Goal: Task Accomplishment & Management: Manage account settings

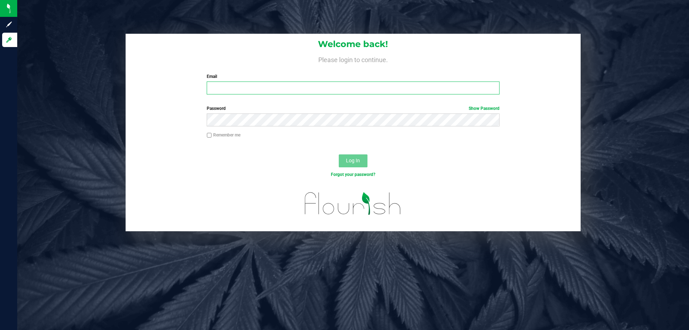
click at [254, 88] on input "Email" at bounding box center [353, 87] width 292 height 13
type input "[EMAIL_ADDRESS][DOMAIN_NAME]"
click at [339, 154] on button "Log In" at bounding box center [353, 160] width 29 height 13
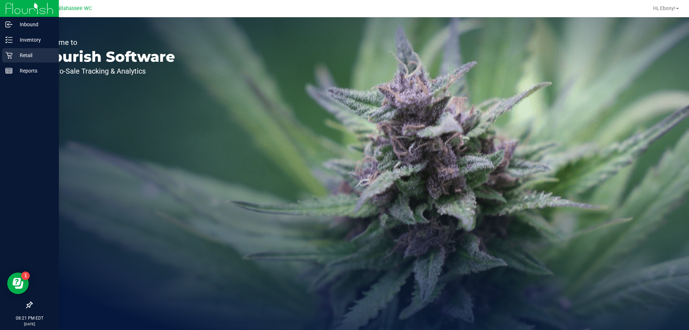
click at [31, 58] on p "Retail" at bounding box center [34, 55] width 43 height 9
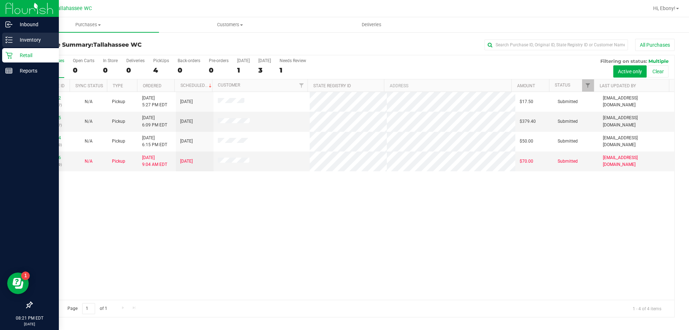
click at [14, 41] on p "Inventory" at bounding box center [34, 40] width 43 height 9
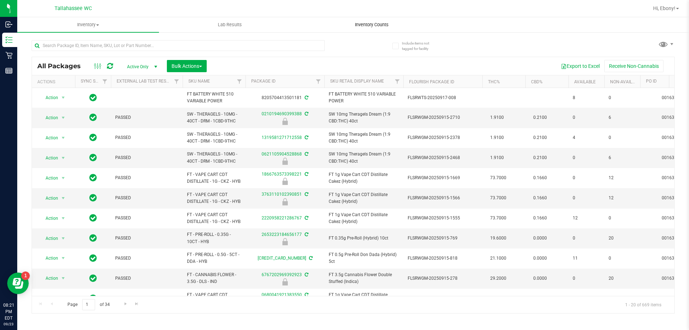
click at [360, 22] on span "Inventory Counts" at bounding box center [371, 25] width 53 height 6
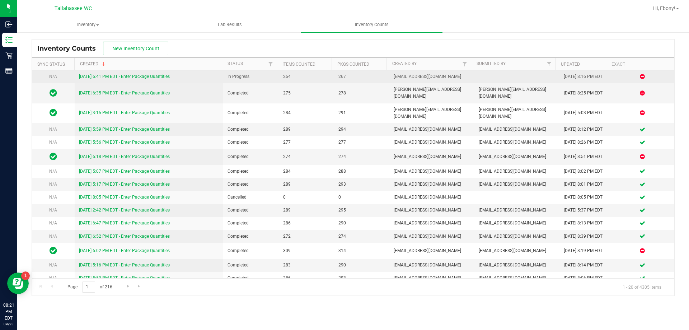
click at [163, 78] on link "[DATE] 6:41 PM EDT - Enter Package Quantities" at bounding box center [124, 76] width 91 height 5
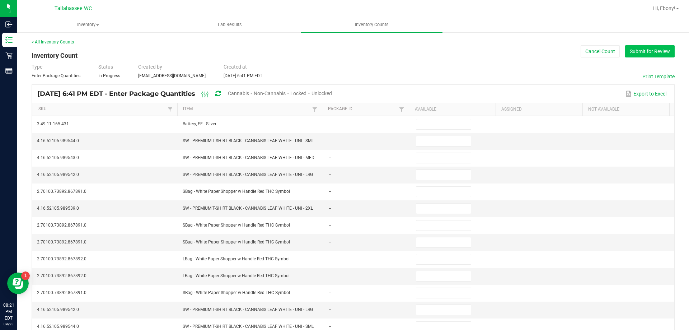
click at [657, 55] on button "Submit for Review" at bounding box center [650, 51] width 50 height 12
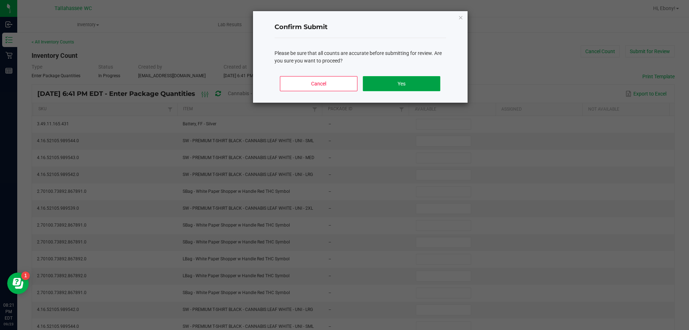
click at [432, 85] on button "Yes" at bounding box center [401, 83] width 77 height 15
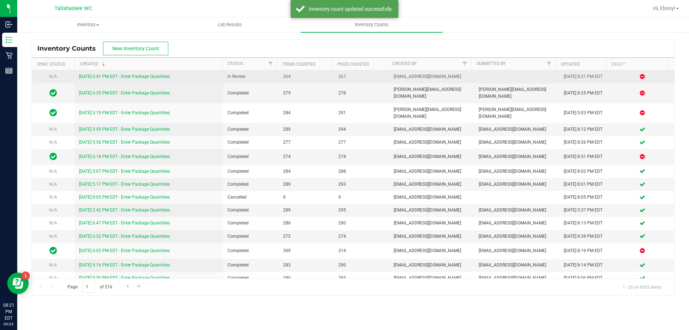
click at [169, 75] on link "[DATE] 6:41 PM EDT - Enter Package Quantities" at bounding box center [124, 76] width 91 height 5
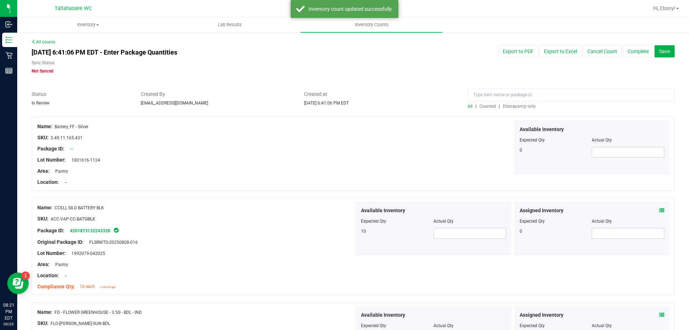
click at [516, 105] on span "Discrepancy only" at bounding box center [519, 106] width 33 height 5
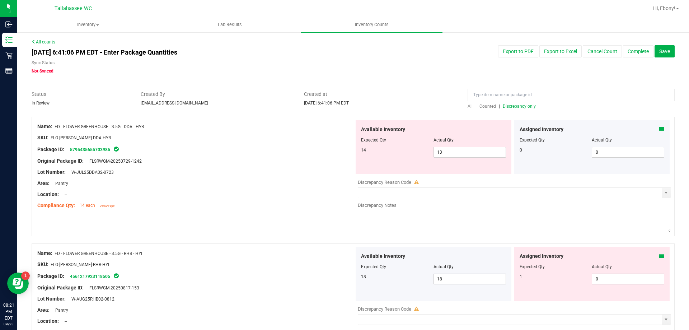
click at [659, 129] on icon at bounding box center [661, 129] width 5 height 5
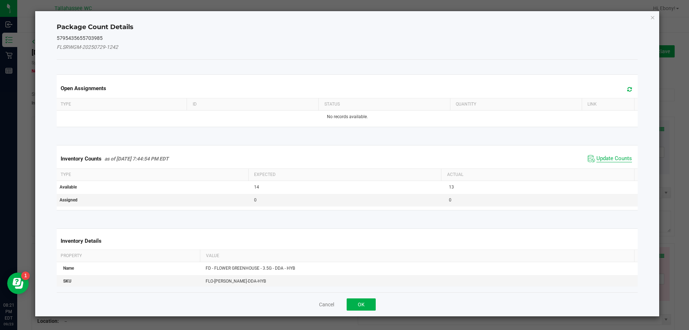
click at [596, 161] on span "Update Counts" at bounding box center [614, 158] width 36 height 7
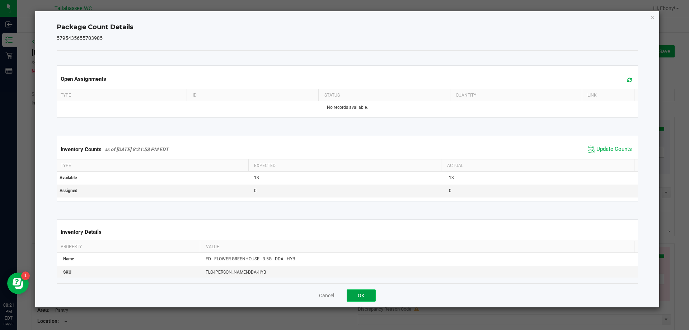
click at [366, 295] on button "OK" at bounding box center [361, 295] width 29 height 12
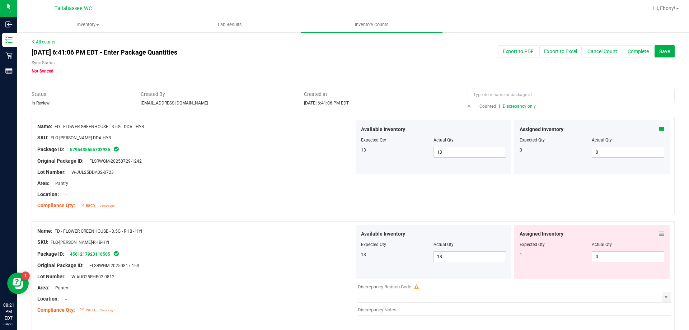
click at [659, 233] on icon at bounding box center [661, 233] width 5 height 5
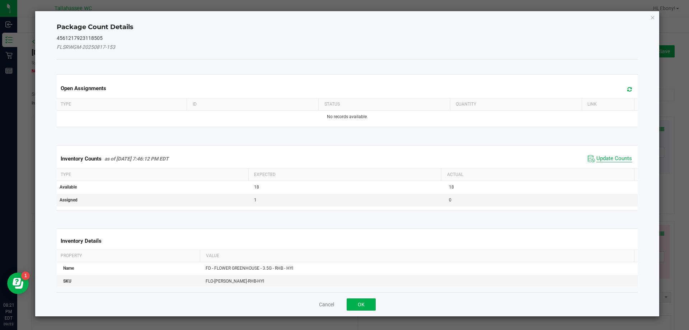
click at [596, 160] on span "Update Counts" at bounding box center [614, 158] width 36 height 7
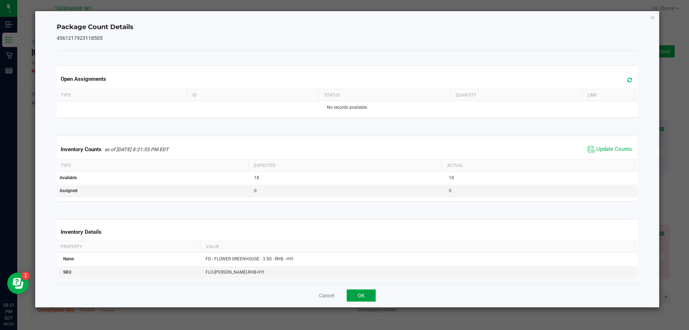
click at [366, 291] on button "OK" at bounding box center [361, 295] width 29 height 12
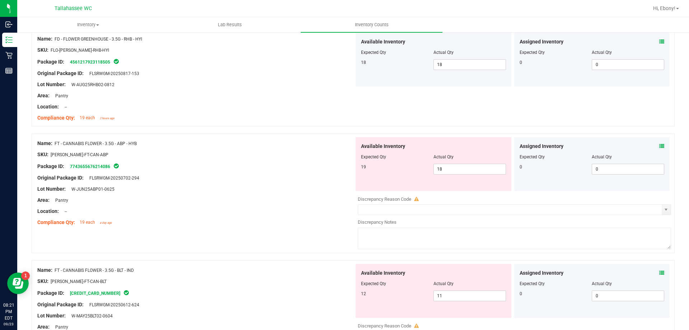
scroll to position [201, 0]
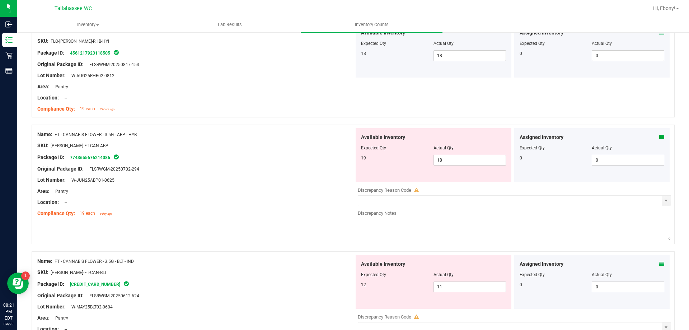
click at [659, 137] on icon at bounding box center [661, 137] width 5 height 5
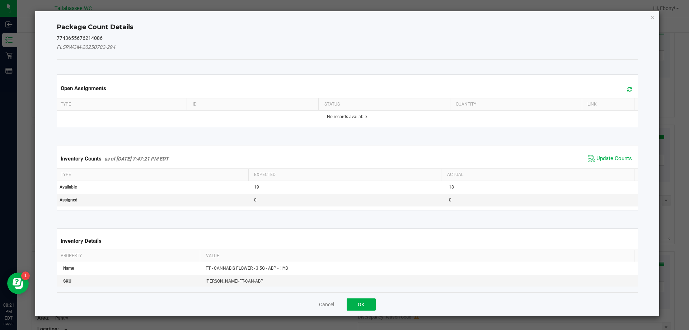
click at [606, 160] on span "Update Counts" at bounding box center [614, 158] width 36 height 7
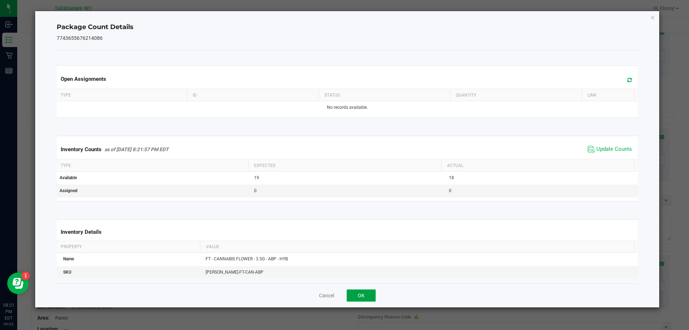
click at [348, 291] on button "OK" at bounding box center [361, 295] width 29 height 12
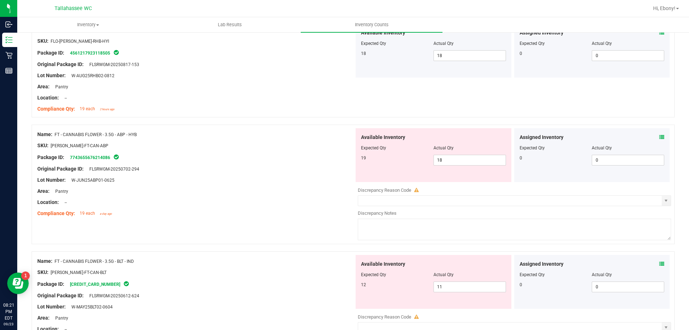
click at [659, 264] on icon at bounding box center [661, 263] width 5 height 5
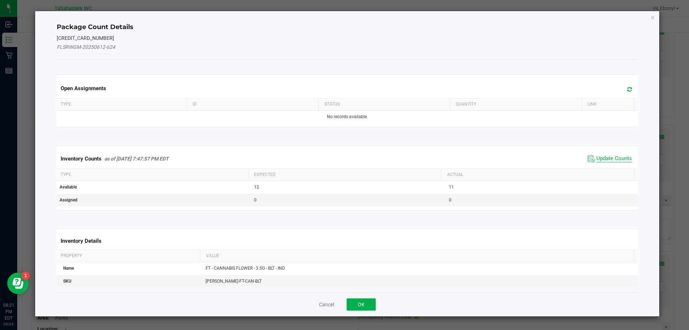
click at [596, 156] on span "Update Counts" at bounding box center [614, 158] width 36 height 7
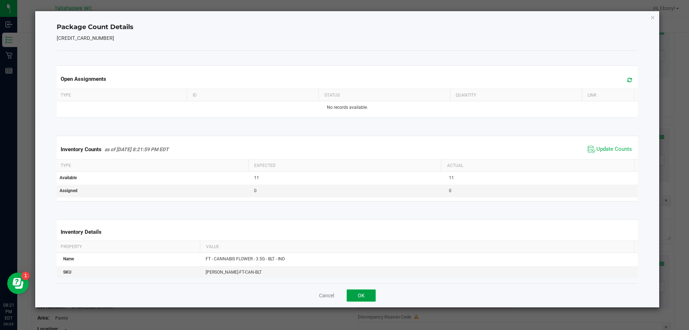
click at [361, 290] on button "OK" at bounding box center [361, 295] width 29 height 12
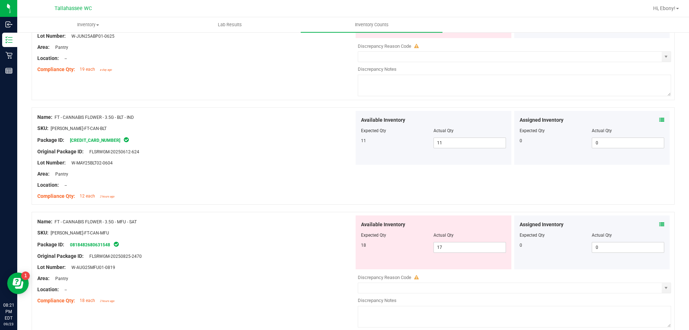
scroll to position [382, 0]
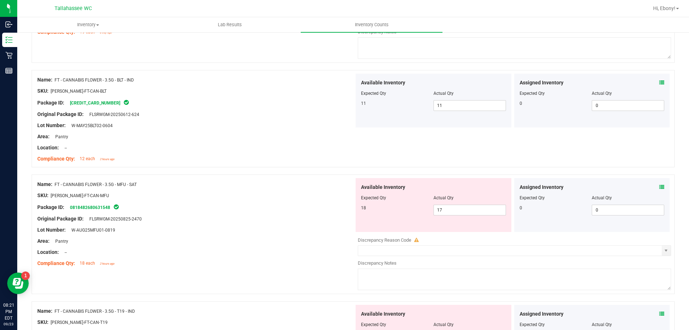
click at [659, 187] on icon at bounding box center [661, 186] width 5 height 5
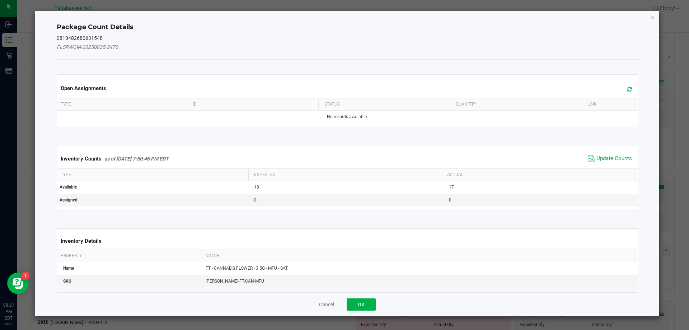
click at [596, 162] on span "Update Counts" at bounding box center [614, 158] width 36 height 7
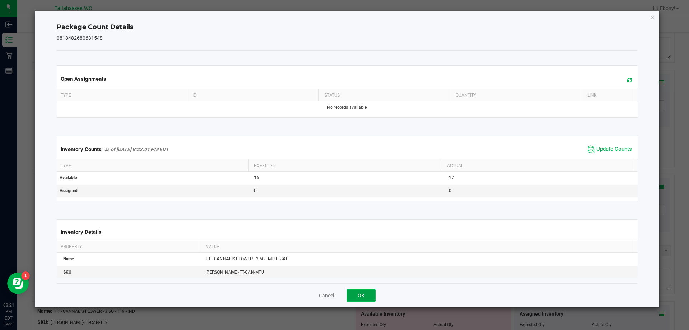
click at [372, 291] on button "OK" at bounding box center [361, 295] width 29 height 12
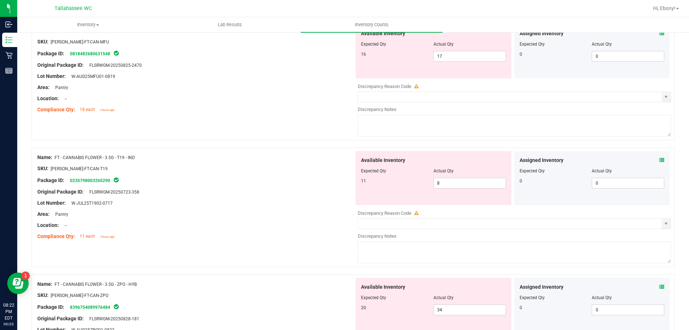
scroll to position [552, 0]
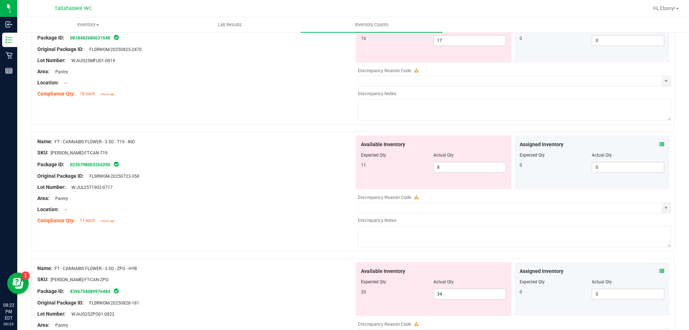
click at [659, 144] on icon at bounding box center [661, 144] width 5 height 5
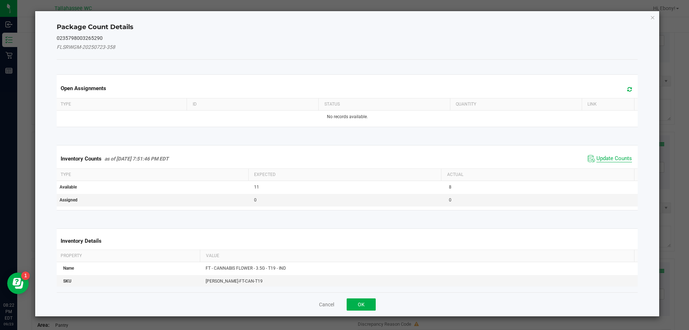
click at [608, 159] on span "Update Counts" at bounding box center [614, 158] width 36 height 7
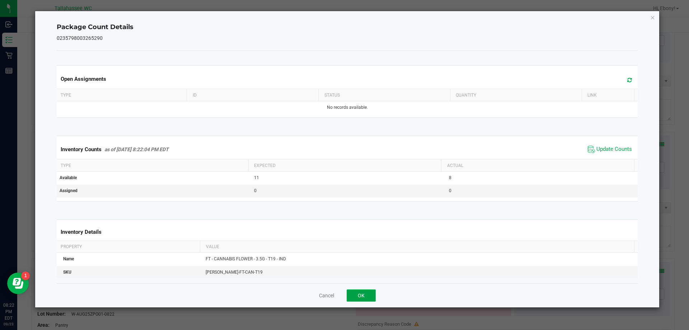
click at [358, 295] on button "OK" at bounding box center [361, 295] width 29 height 12
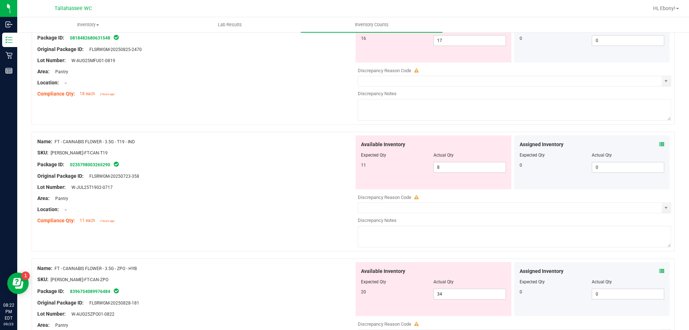
click at [659, 271] on icon at bounding box center [661, 270] width 5 height 5
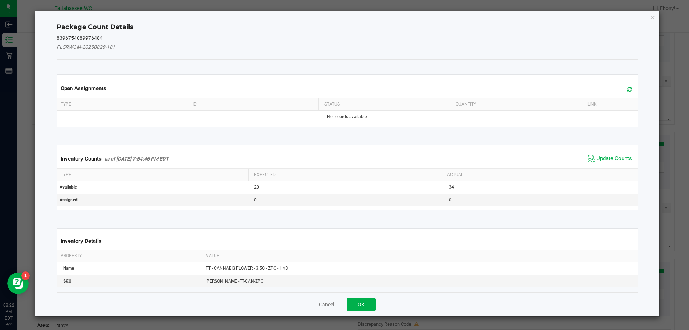
click at [599, 158] on span "Update Counts" at bounding box center [614, 158] width 36 height 7
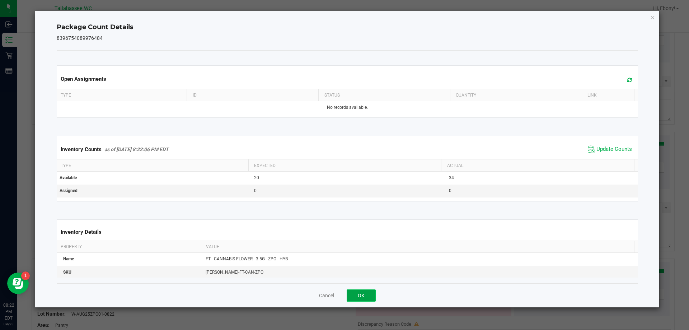
click at [372, 297] on button "OK" at bounding box center [361, 295] width 29 height 12
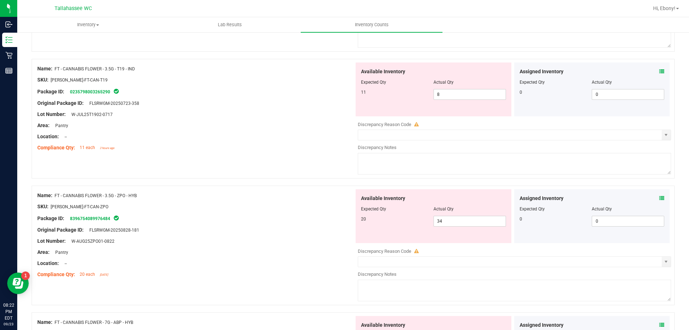
scroll to position [694, 0]
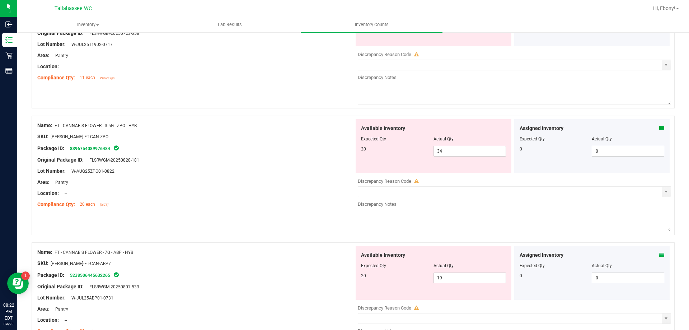
click at [659, 257] on icon at bounding box center [661, 254] width 5 height 5
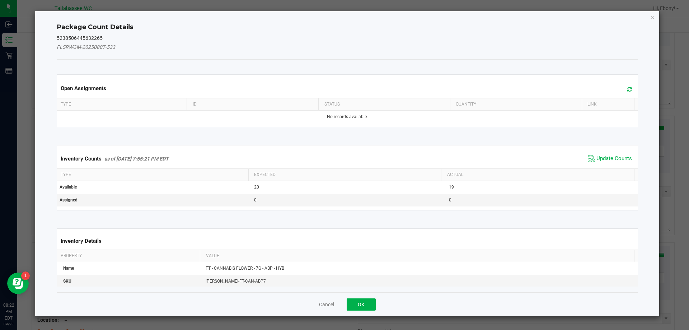
click at [603, 158] on span "Update Counts" at bounding box center [614, 158] width 36 height 7
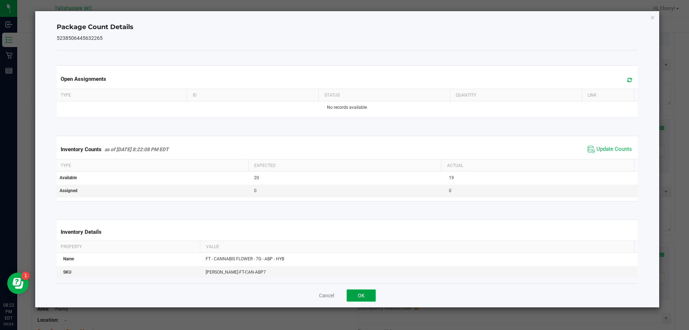
click at [363, 294] on button "OK" at bounding box center [361, 295] width 29 height 12
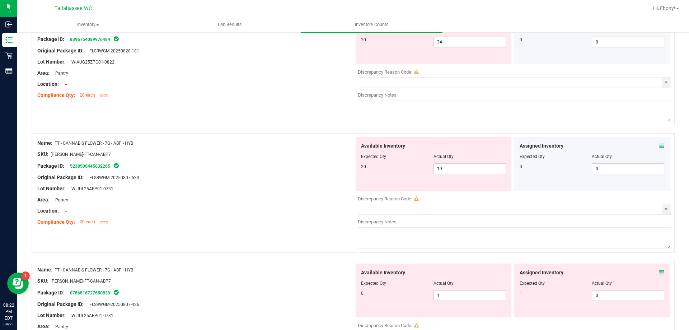
scroll to position [841, 0]
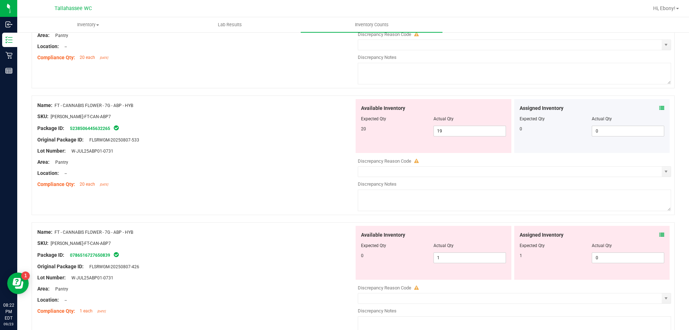
click at [659, 236] on icon at bounding box center [661, 234] width 5 height 5
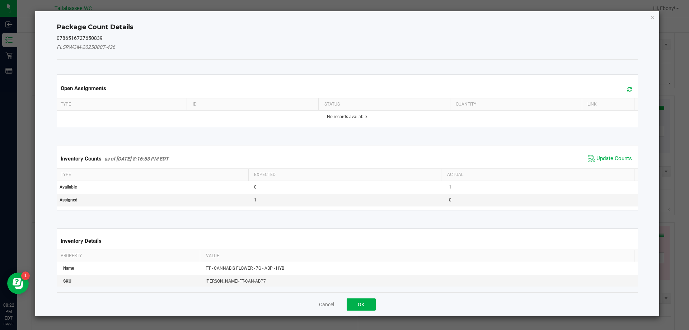
click at [606, 160] on span "Update Counts" at bounding box center [614, 158] width 36 height 7
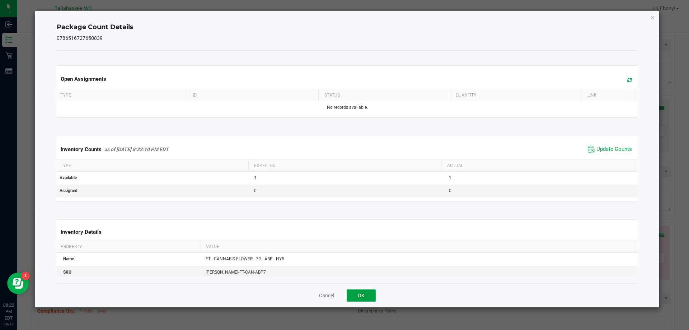
click at [375, 293] on button "OK" at bounding box center [361, 295] width 29 height 12
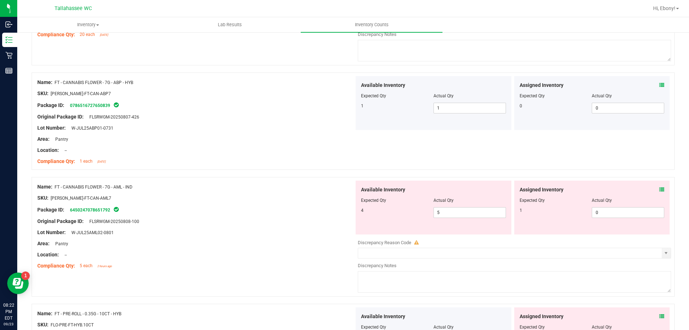
scroll to position [991, 0]
click at [660, 176] on div "Name: FT - CANNABIS FLOWER - 7G - AML - IND SKU: [PERSON_NAME]-FT-CAN-AML7 Pack…" at bounding box center [353, 235] width 643 height 119
click at [663, 186] on div "Assigned Inventory Expected Qty Actual Qty 1 0 0" at bounding box center [592, 207] width 156 height 54
click at [663, 187] on div "Assigned Inventory Expected Qty Actual Qty 1 0 0" at bounding box center [592, 207] width 156 height 54
click at [647, 190] on div "Assigned Inventory" at bounding box center [592, 189] width 145 height 8
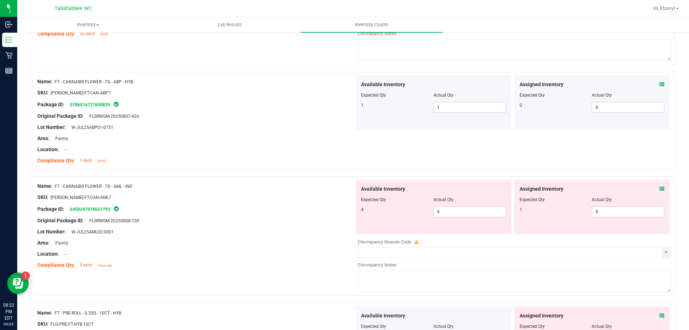
click at [659, 188] on icon at bounding box center [661, 188] width 5 height 5
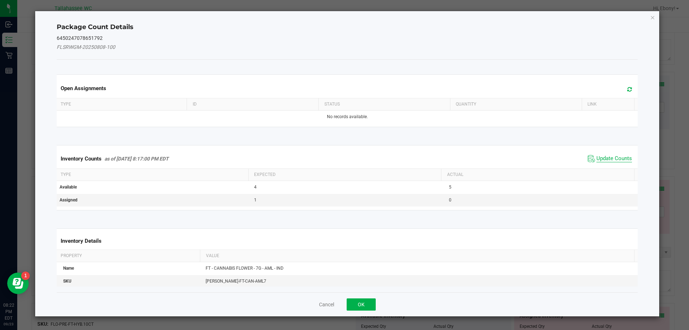
click at [604, 158] on span "Update Counts" at bounding box center [614, 158] width 36 height 7
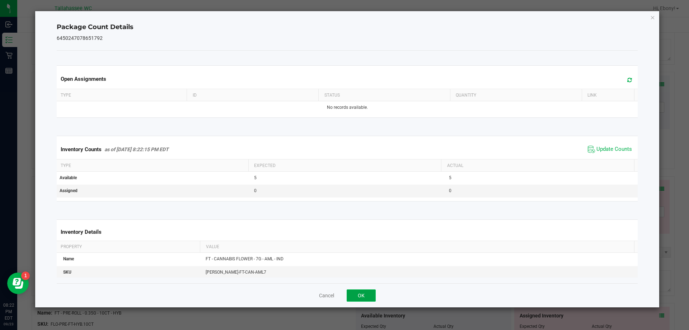
click at [372, 299] on button "OK" at bounding box center [361, 295] width 29 height 12
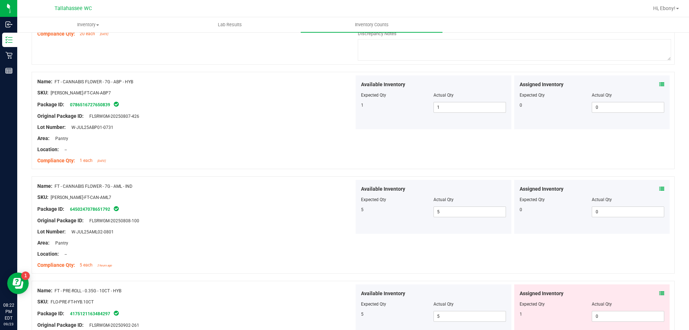
click at [662, 280] on div at bounding box center [353, 276] width 643 height 7
click at [659, 292] on icon at bounding box center [661, 293] width 5 height 5
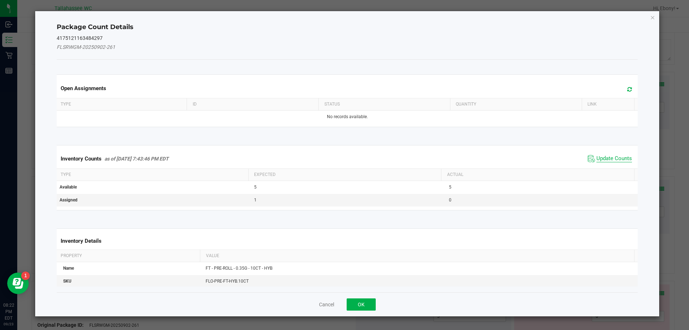
click at [614, 156] on span "Update Counts" at bounding box center [614, 158] width 36 height 7
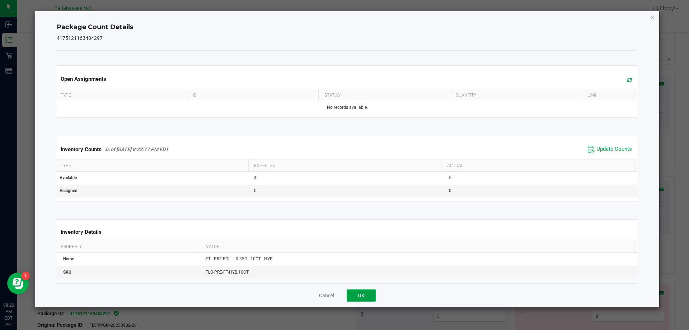
click at [363, 291] on button "OK" at bounding box center [361, 295] width 29 height 12
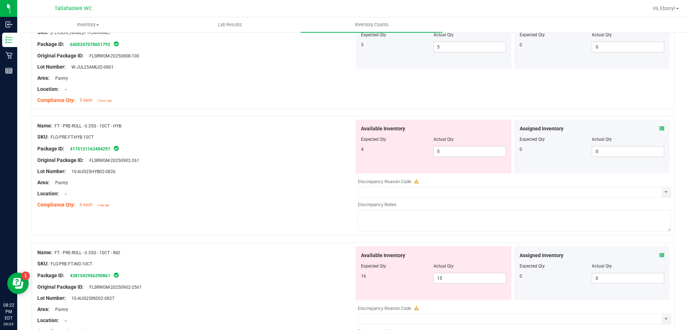
scroll to position [1158, 0]
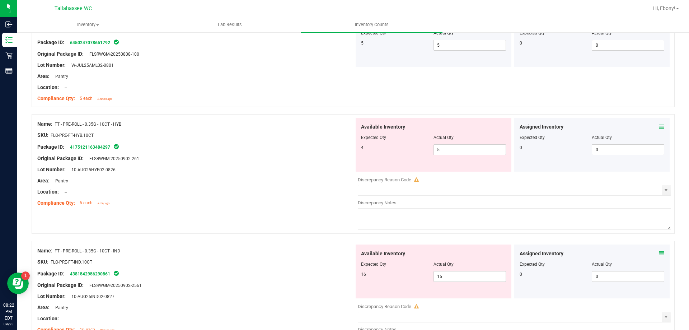
click at [659, 253] on icon at bounding box center [661, 253] width 5 height 5
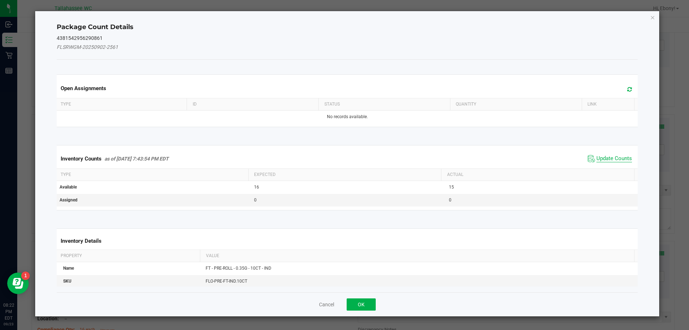
click at [603, 161] on span "Update Counts" at bounding box center [614, 158] width 36 height 7
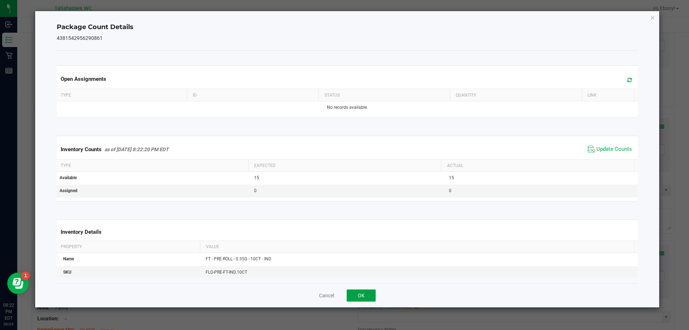
click at [363, 296] on button "OK" at bounding box center [361, 295] width 29 height 12
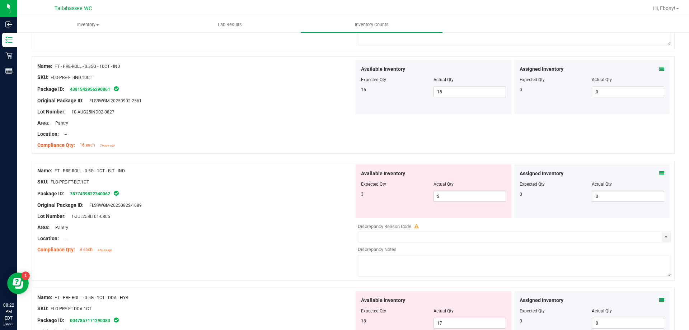
scroll to position [1343, 0]
click at [659, 170] on icon at bounding box center [661, 172] width 5 height 5
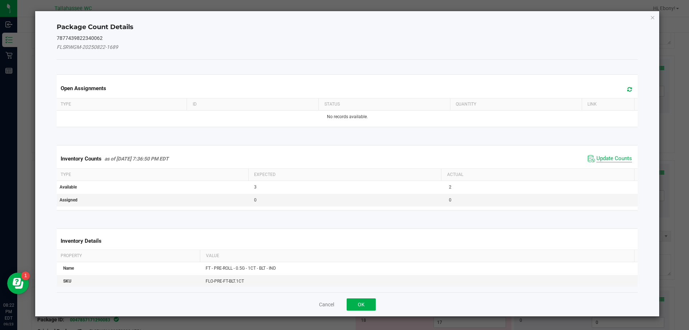
click at [602, 157] on span "Update Counts" at bounding box center [614, 158] width 36 height 7
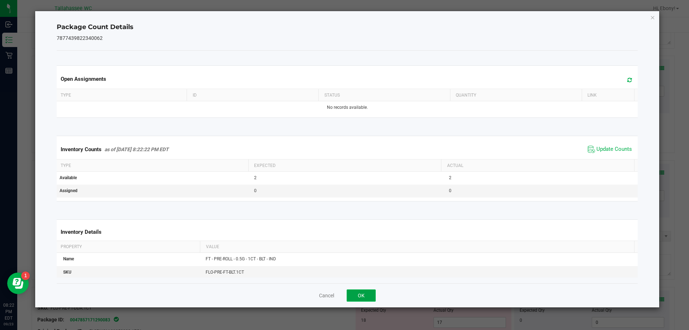
click at [365, 295] on button "OK" at bounding box center [361, 295] width 29 height 12
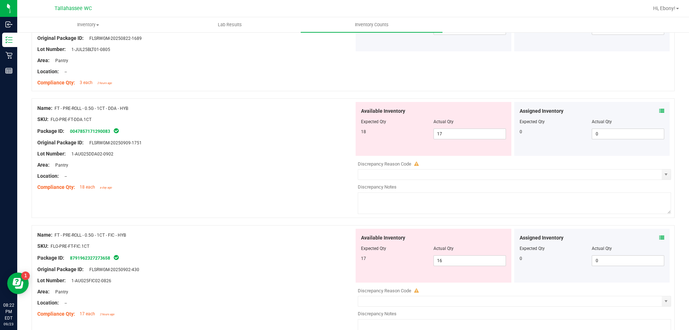
scroll to position [1510, 0]
click at [659, 110] on icon at bounding box center [661, 110] width 5 height 5
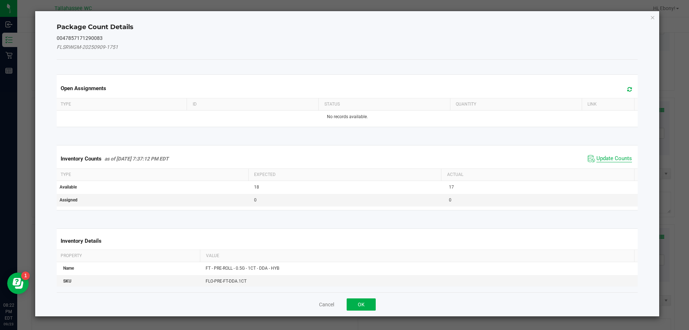
click at [609, 160] on span "Update Counts" at bounding box center [614, 158] width 36 height 7
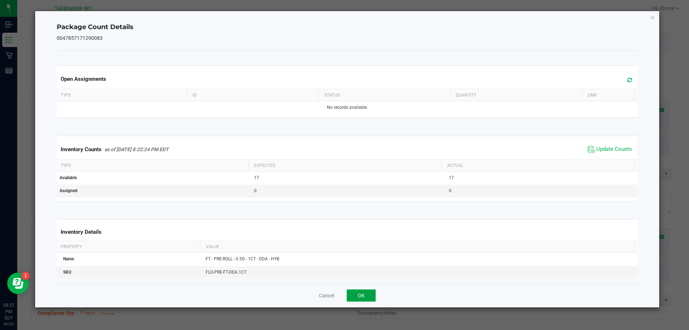
click at [371, 298] on button "OK" at bounding box center [361, 295] width 29 height 12
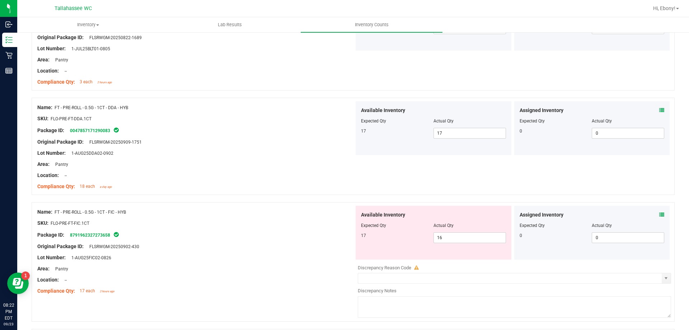
click at [659, 215] on icon at bounding box center [661, 214] width 5 height 5
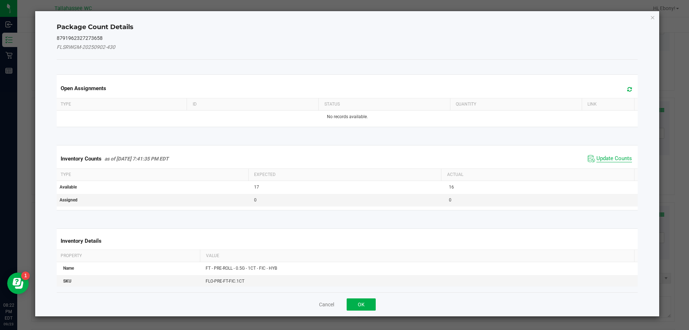
click at [597, 156] on span "Update Counts" at bounding box center [614, 158] width 36 height 7
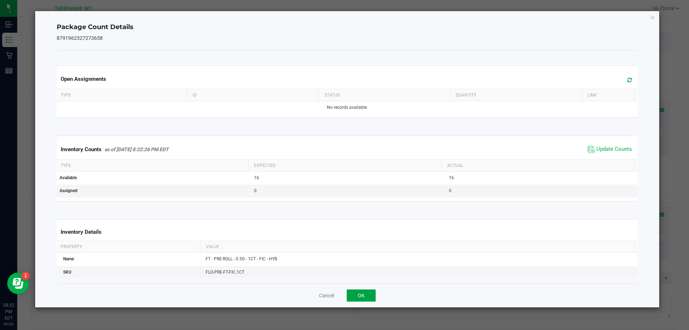
click at [351, 299] on button "OK" at bounding box center [361, 295] width 29 height 12
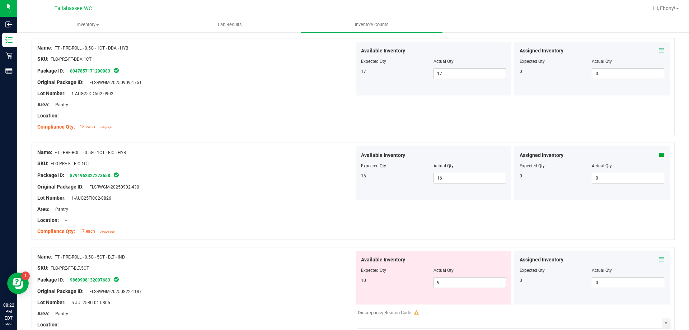
scroll to position [1668, 0]
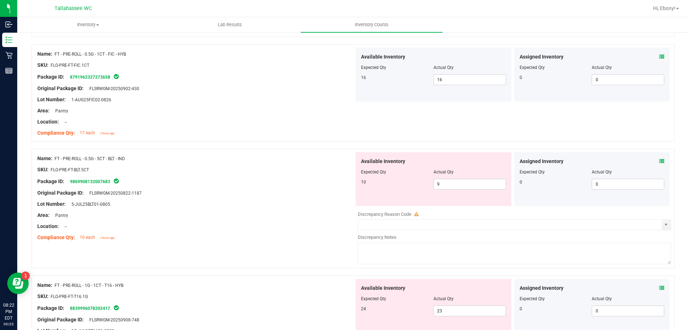
click at [659, 161] on icon at bounding box center [661, 161] width 5 height 5
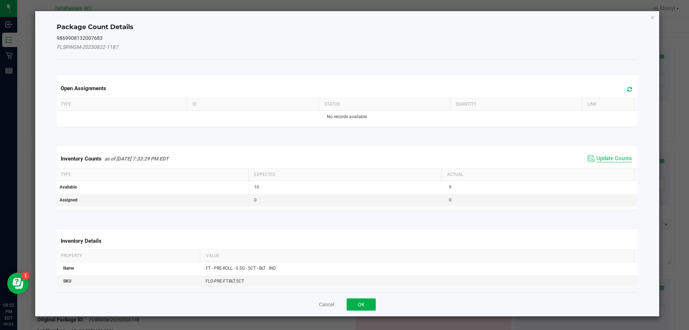
click at [615, 159] on span "Update Counts" at bounding box center [614, 158] width 36 height 7
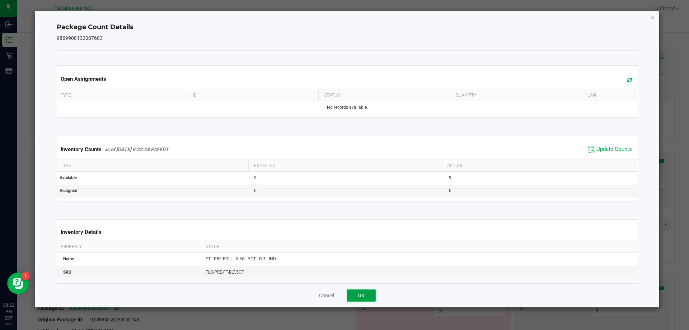
click at [366, 298] on button "OK" at bounding box center [361, 295] width 29 height 12
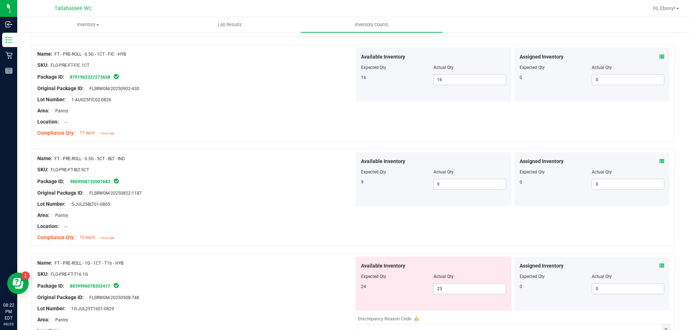
click at [659, 269] on span at bounding box center [661, 266] width 5 height 8
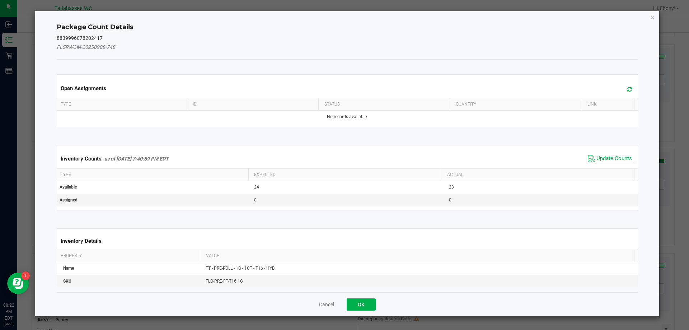
click at [601, 161] on span "Update Counts" at bounding box center [614, 158] width 36 height 7
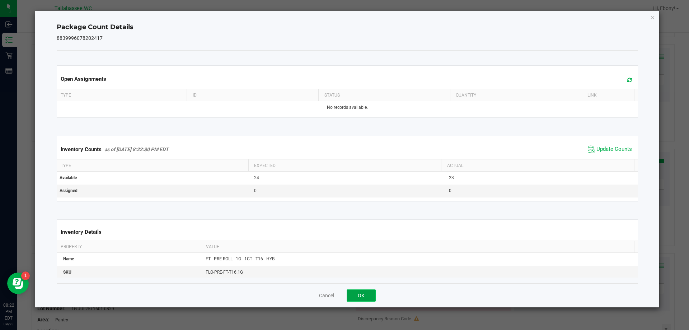
click at [366, 294] on button "OK" at bounding box center [361, 295] width 29 height 12
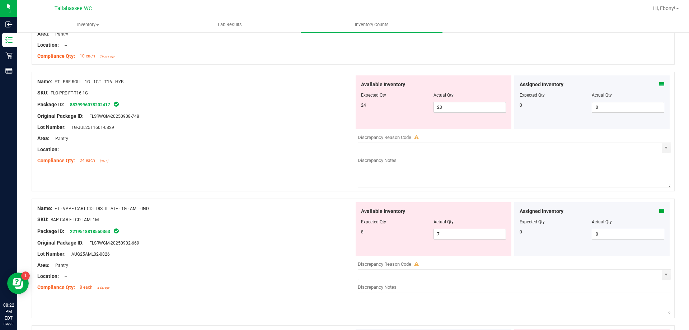
scroll to position [1855, 0]
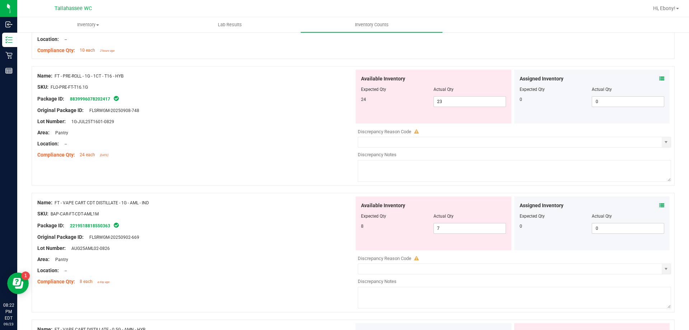
click at [659, 205] on icon at bounding box center [661, 205] width 5 height 5
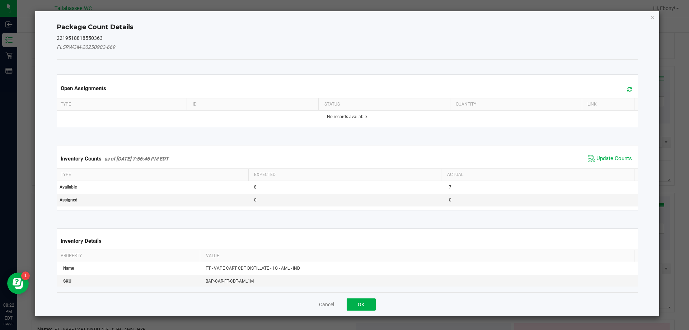
click at [606, 157] on span "Update Counts" at bounding box center [614, 158] width 36 height 7
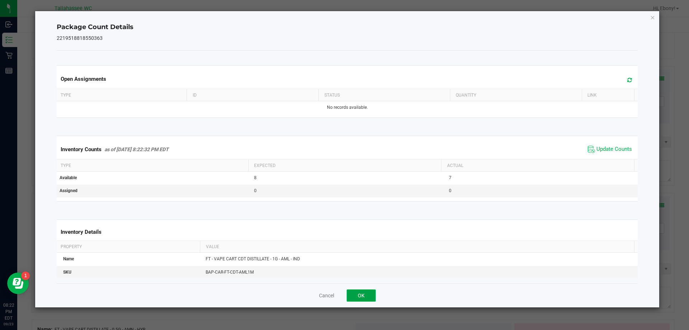
click at [367, 298] on button "OK" at bounding box center [361, 295] width 29 height 12
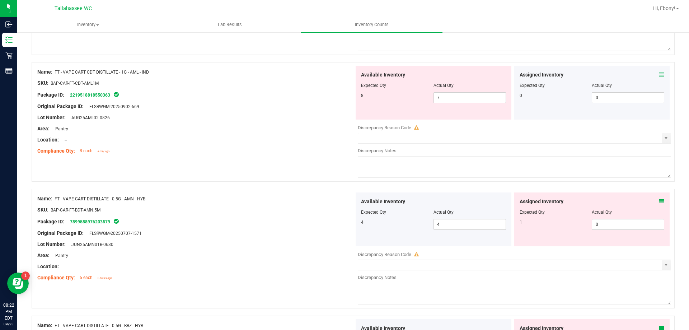
scroll to position [1988, 0]
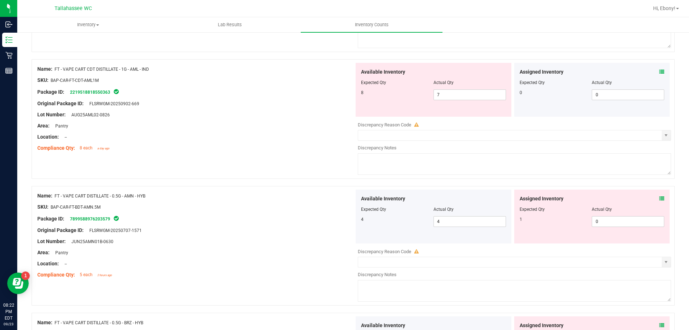
click at [659, 200] on icon at bounding box center [661, 198] width 5 height 5
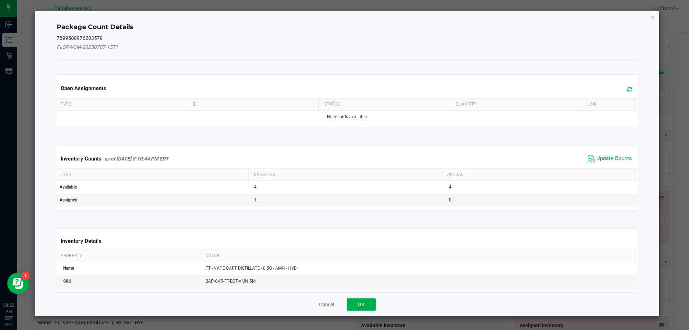
click at [609, 161] on span "Update Counts" at bounding box center [614, 158] width 36 height 7
click at [373, 307] on button "OK" at bounding box center [361, 304] width 29 height 12
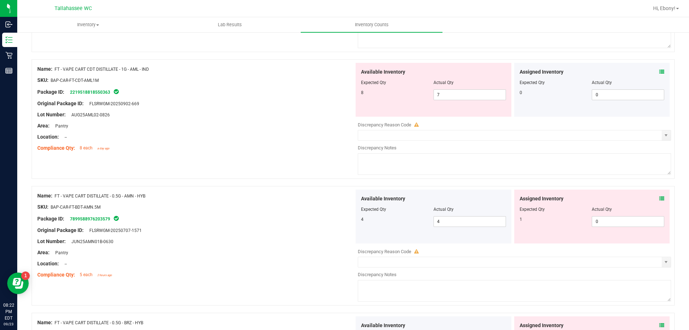
click at [659, 198] on icon at bounding box center [661, 198] width 5 height 5
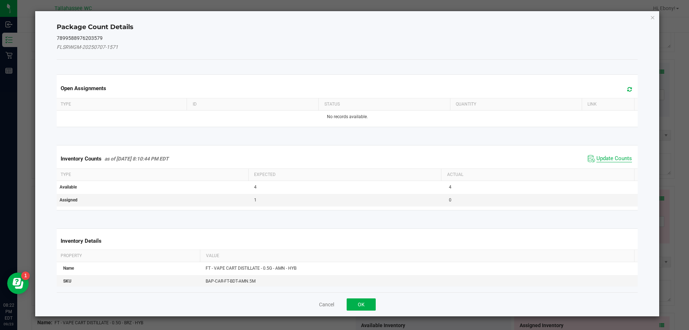
click at [604, 160] on span "Update Counts" at bounding box center [614, 158] width 36 height 7
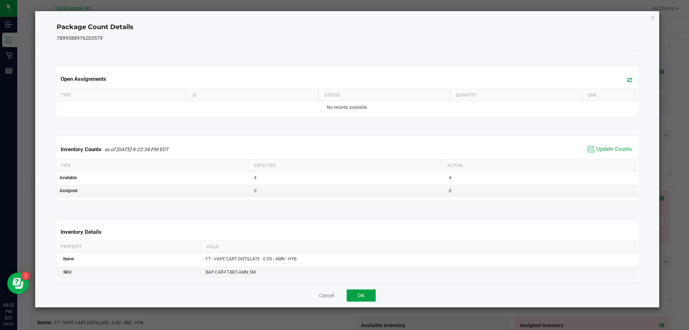
click at [366, 292] on button "OK" at bounding box center [361, 295] width 29 height 12
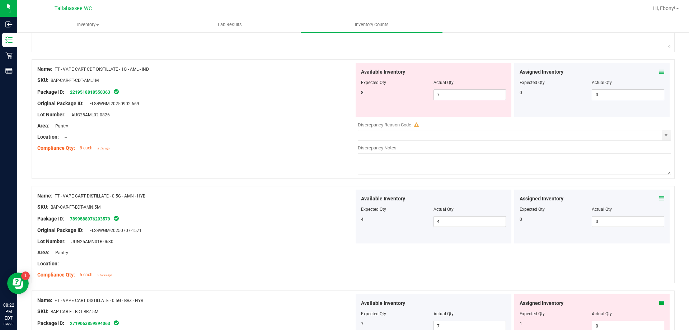
click at [659, 304] on icon at bounding box center [661, 302] width 5 height 5
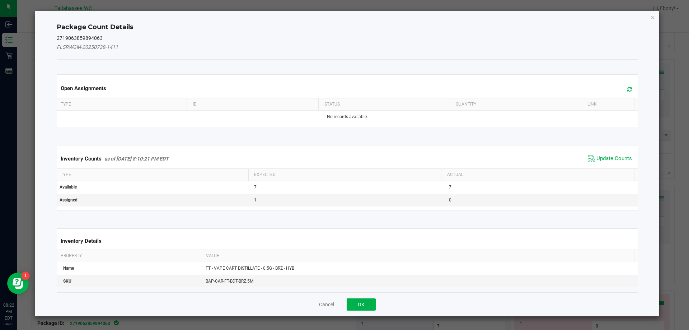
click at [596, 155] on span "Update Counts" at bounding box center [614, 158] width 36 height 7
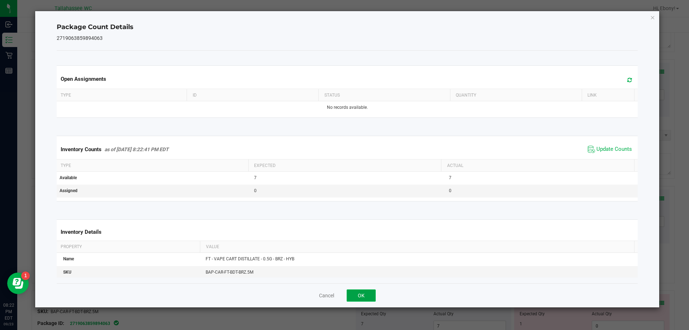
click at [366, 292] on button "OK" at bounding box center [361, 295] width 29 height 12
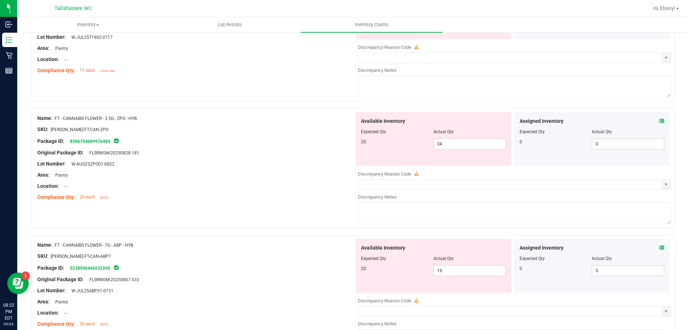
scroll to position [0, 0]
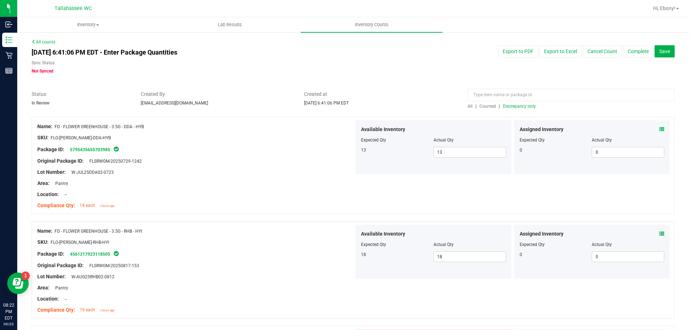
click at [517, 107] on span "Discrepancy only" at bounding box center [519, 106] width 33 height 5
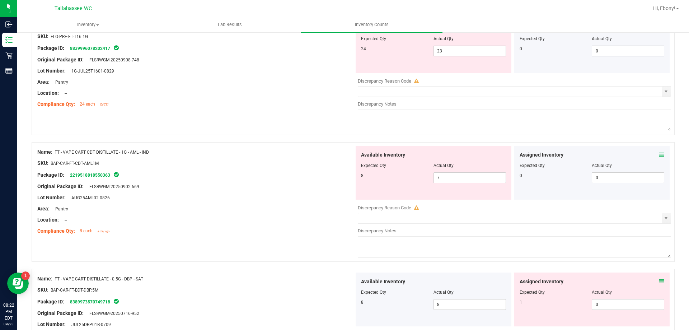
scroll to position [1041, 0]
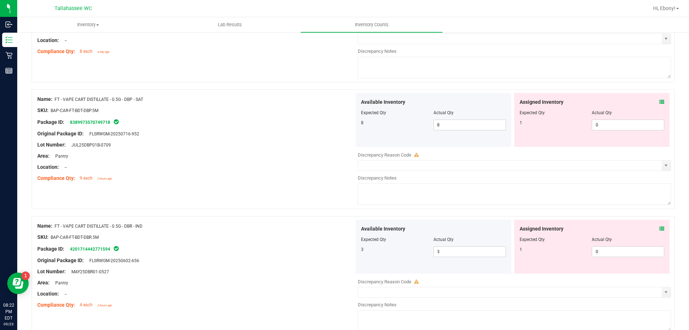
click at [659, 103] on icon at bounding box center [661, 101] width 5 height 5
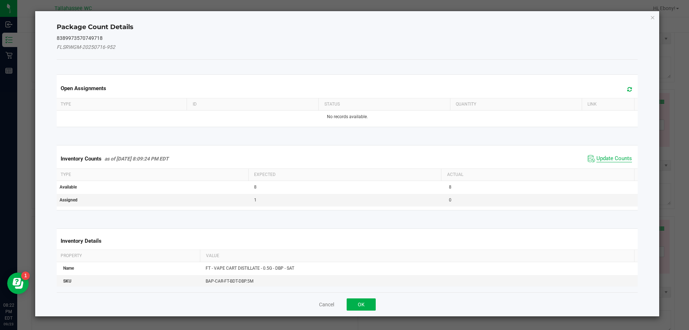
click at [613, 160] on span "Update Counts" at bounding box center [614, 158] width 36 height 7
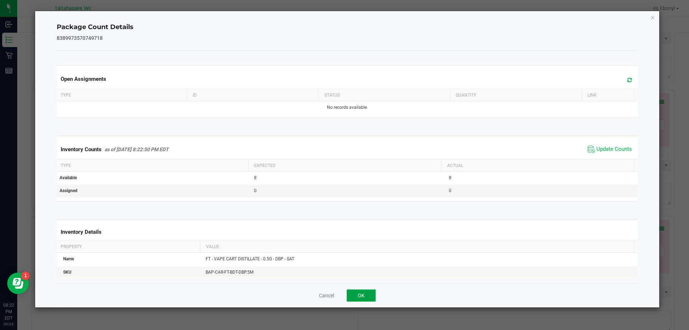
click at [362, 296] on button "OK" at bounding box center [361, 295] width 29 height 12
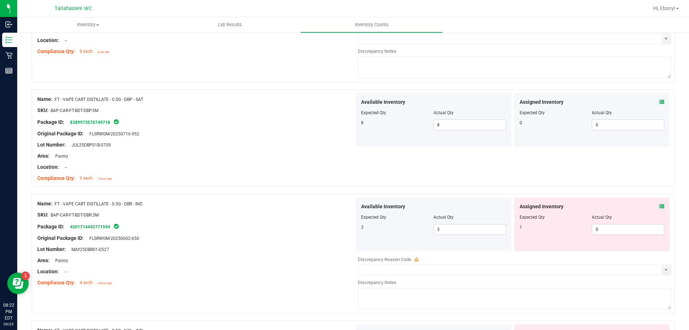
click at [659, 206] on icon at bounding box center [661, 206] width 5 height 5
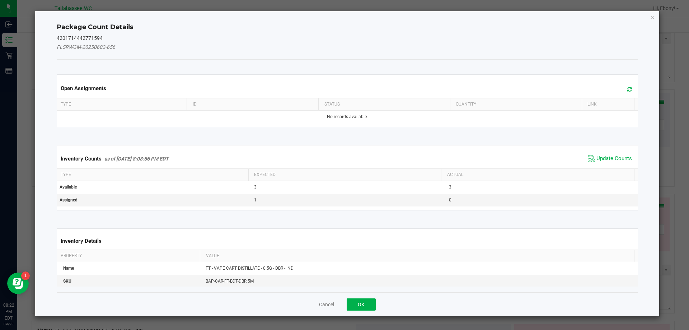
click at [611, 159] on span "Update Counts" at bounding box center [614, 158] width 36 height 7
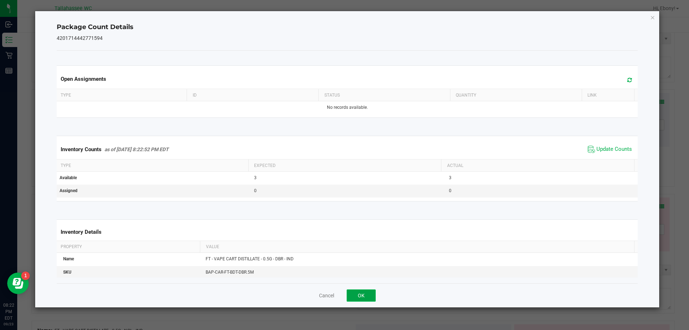
click at [362, 295] on button "OK" at bounding box center [361, 295] width 29 height 12
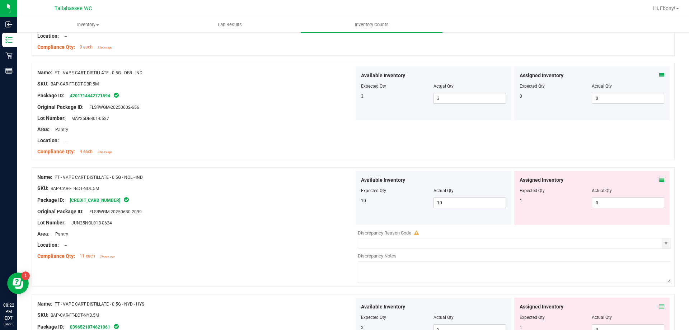
scroll to position [1168, 0]
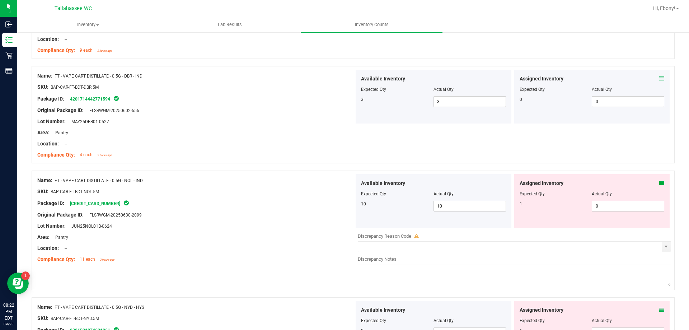
click at [659, 180] on icon at bounding box center [661, 182] width 5 height 5
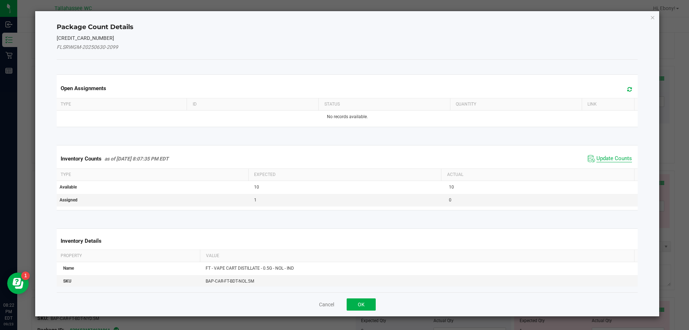
click at [609, 161] on span "Update Counts" at bounding box center [614, 158] width 36 height 7
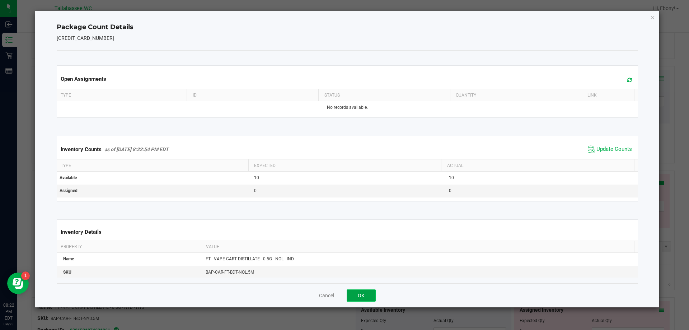
click at [371, 301] on button "OK" at bounding box center [361, 295] width 29 height 12
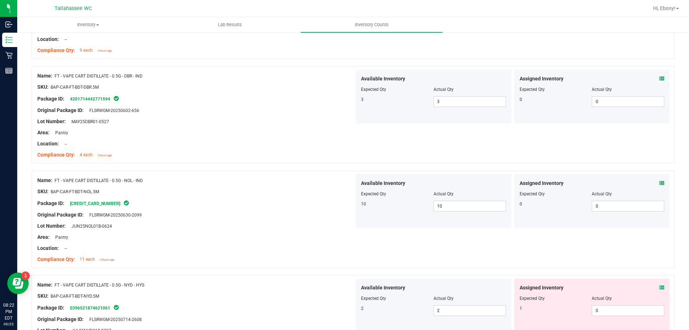
click at [659, 288] on icon at bounding box center [661, 287] width 5 height 5
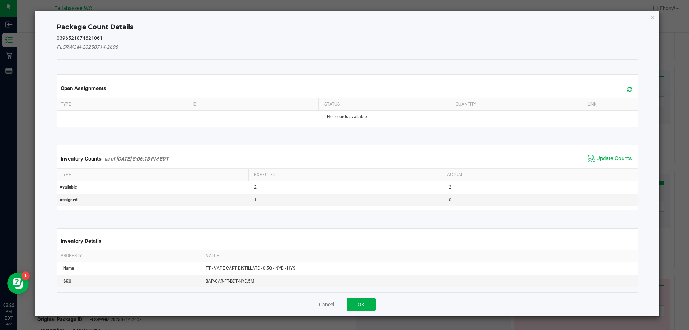
click at [602, 157] on span "Update Counts" at bounding box center [614, 158] width 36 height 7
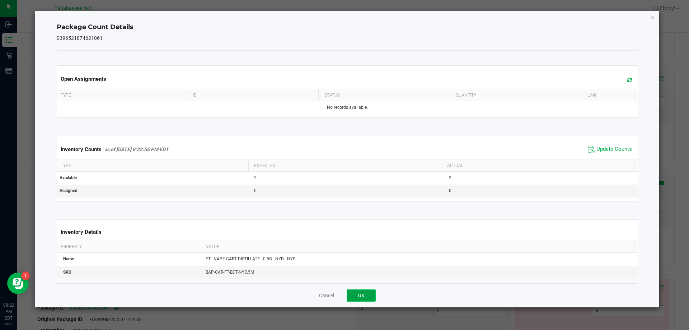
click at [364, 296] on button "OK" at bounding box center [361, 295] width 29 height 12
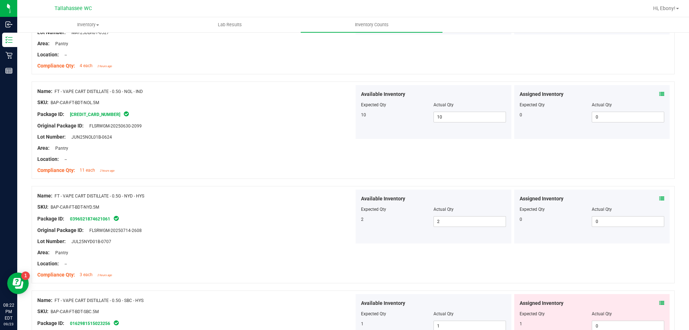
scroll to position [1319, 0]
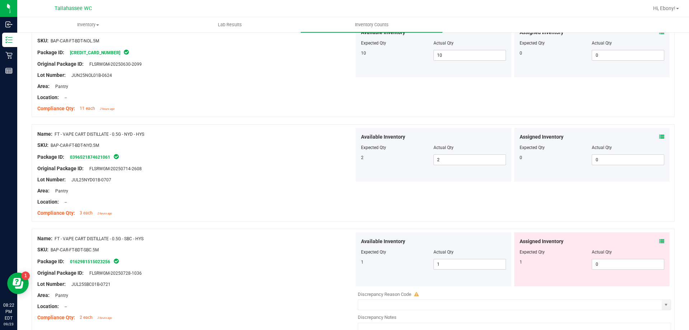
click at [659, 241] on icon at bounding box center [661, 241] width 5 height 5
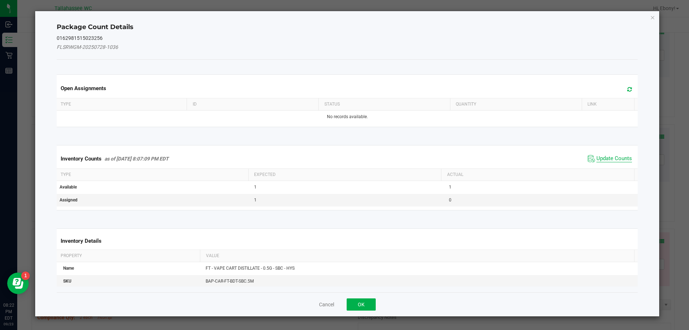
click at [603, 161] on span "Update Counts" at bounding box center [614, 158] width 36 height 7
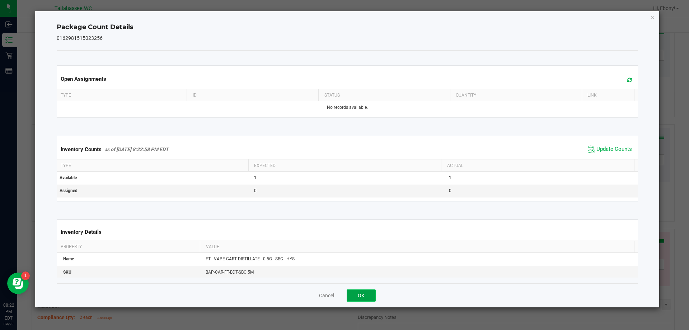
click at [366, 301] on button "OK" at bounding box center [361, 295] width 29 height 12
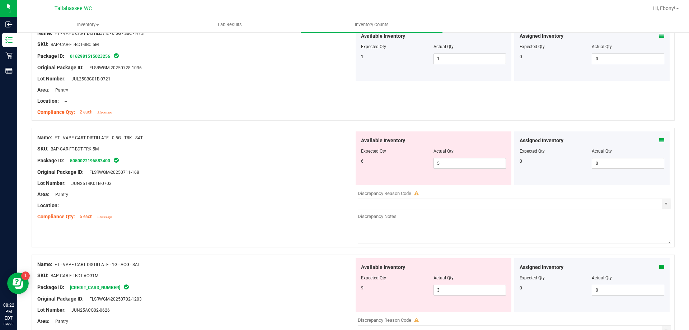
scroll to position [1525, 0]
click at [659, 137] on icon at bounding box center [661, 139] width 5 height 5
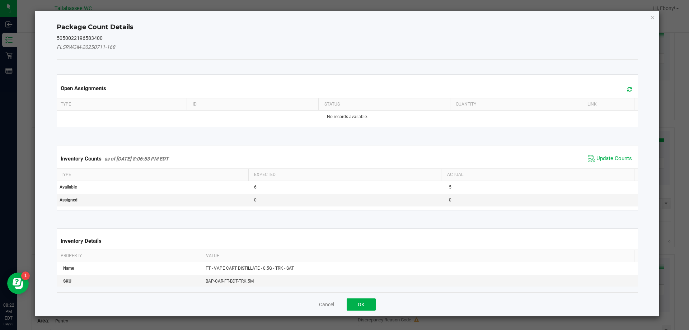
click at [605, 157] on span "Update Counts" at bounding box center [614, 158] width 36 height 7
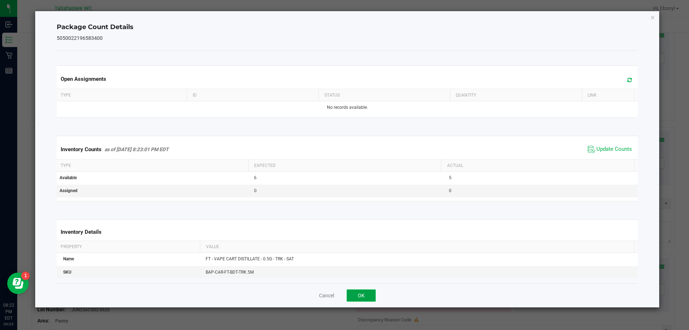
click at [369, 293] on button "OK" at bounding box center [361, 295] width 29 height 12
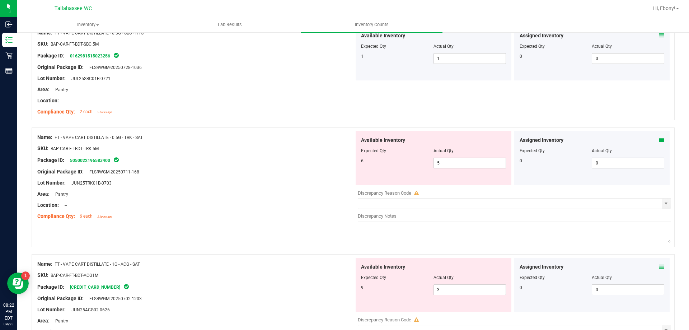
click at [659, 269] on span at bounding box center [661, 267] width 5 height 8
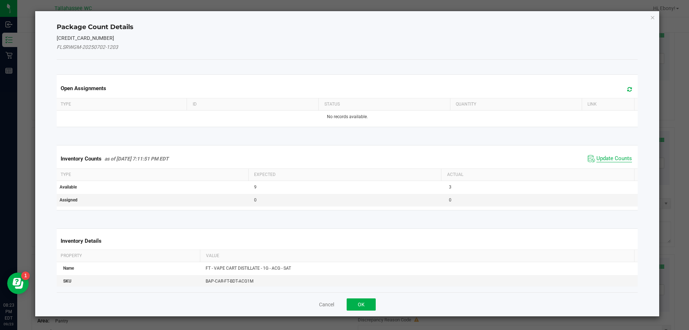
click at [596, 159] on span "Update Counts" at bounding box center [614, 158] width 36 height 7
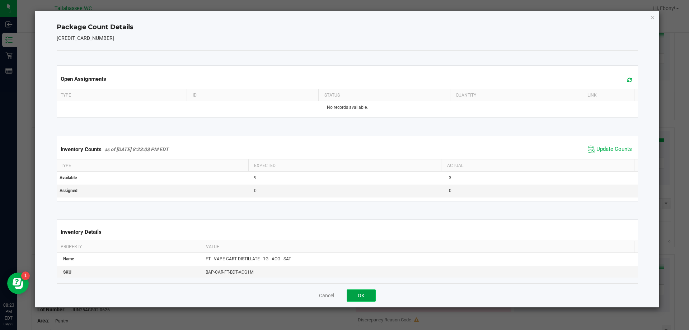
click at [363, 295] on button "OK" at bounding box center [361, 295] width 29 height 12
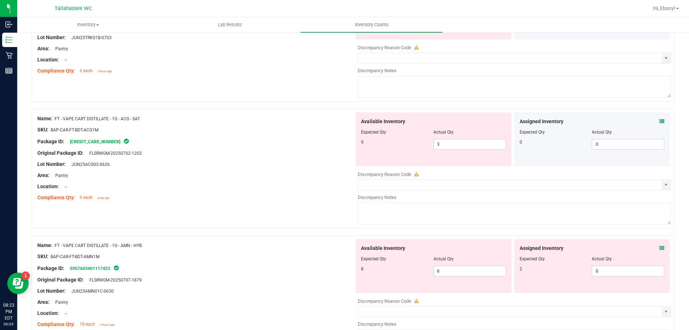
scroll to position [1673, 0]
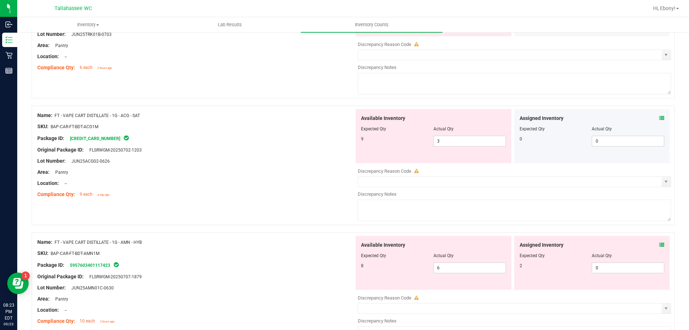
click at [659, 245] on icon at bounding box center [661, 244] width 5 height 5
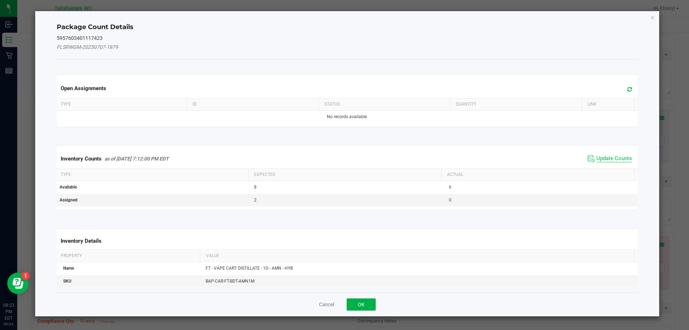
click at [605, 160] on span "Update Counts" at bounding box center [614, 158] width 36 height 7
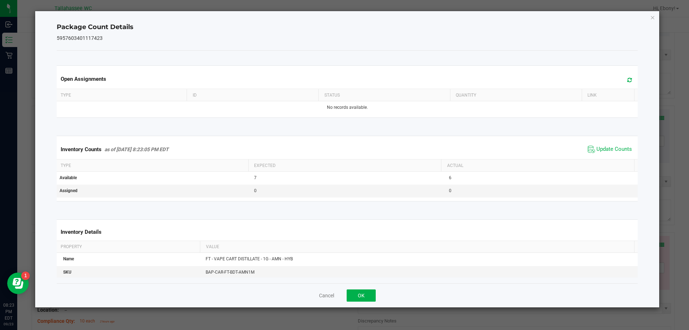
click at [366, 282] on div "Open Assignments Type ID Status Quantity Link No records available. Inventory C…" at bounding box center [347, 167] width 581 height 233
click at [371, 294] on button "OK" at bounding box center [361, 295] width 29 height 12
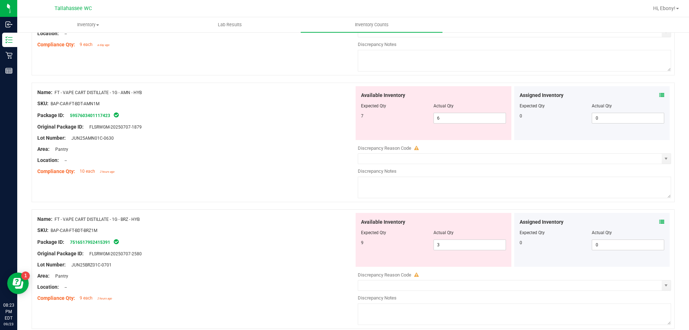
scroll to position [1832, 0]
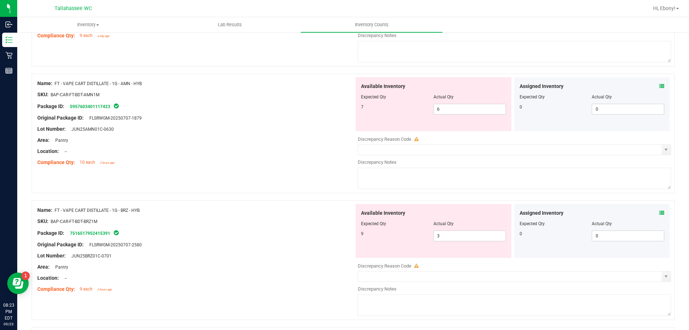
click at [659, 213] on icon at bounding box center [661, 212] width 5 height 5
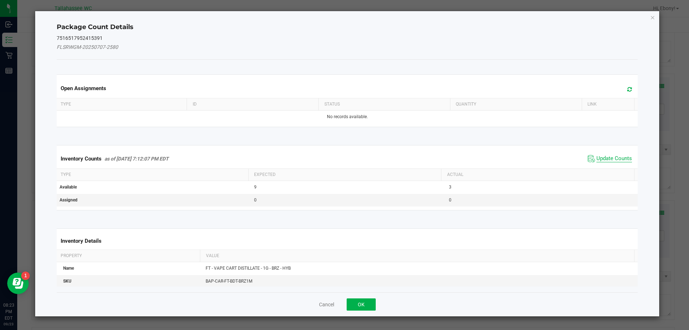
click at [596, 159] on span "Update Counts" at bounding box center [614, 158] width 36 height 7
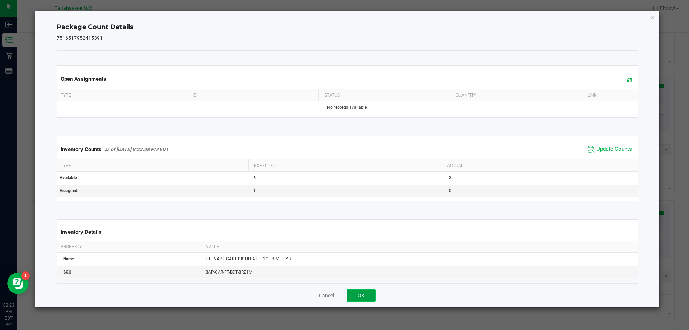
click at [356, 289] on button "OK" at bounding box center [361, 295] width 29 height 12
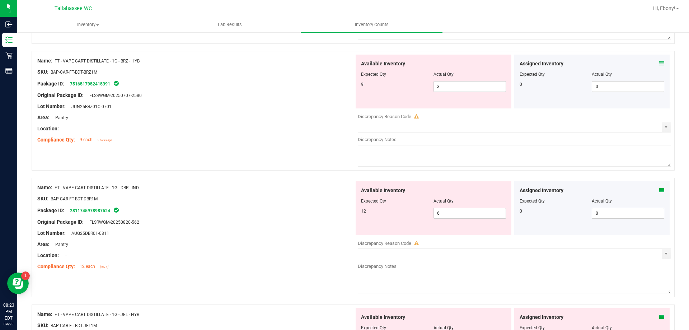
scroll to position [1997, 0]
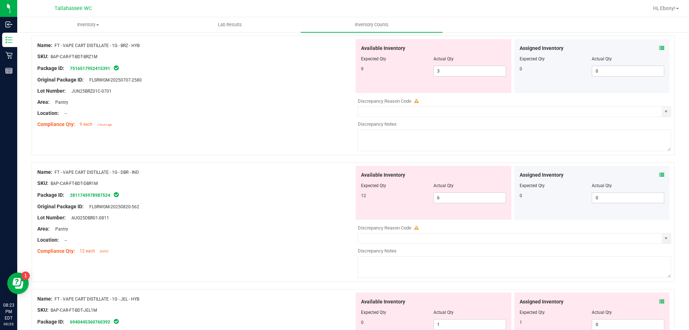
click at [659, 175] on icon at bounding box center [661, 174] width 5 height 5
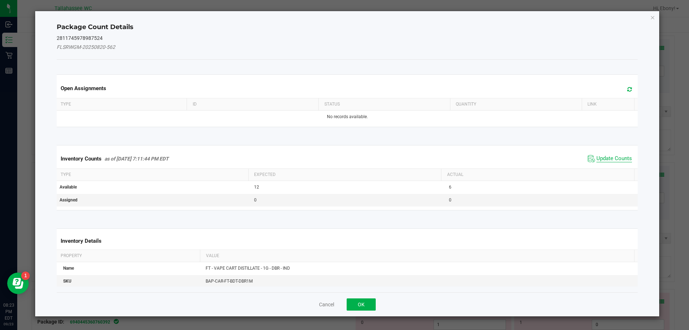
click at [616, 161] on span "Update Counts" at bounding box center [614, 158] width 36 height 7
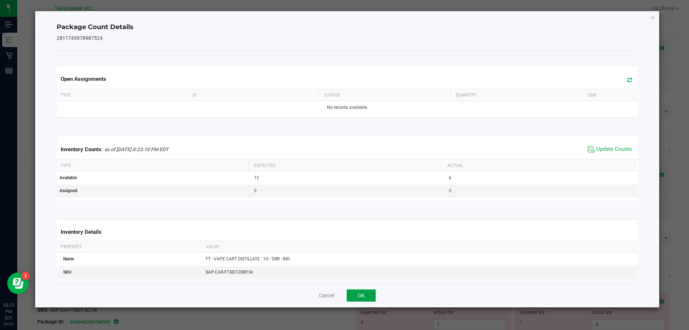
click at [368, 296] on button "OK" at bounding box center [361, 295] width 29 height 12
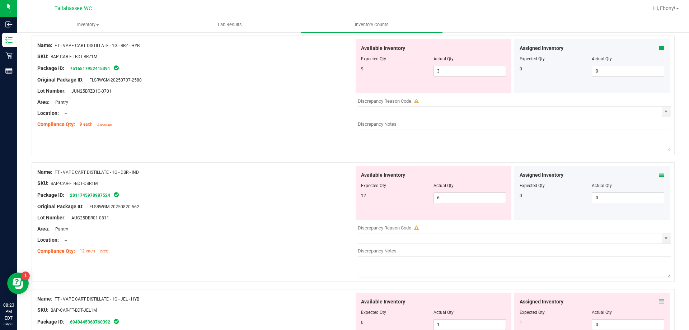
click at [659, 301] on icon at bounding box center [661, 301] width 5 height 5
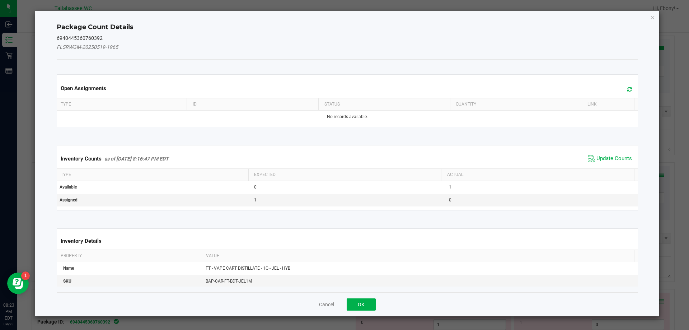
click at [600, 170] on th "Actual" at bounding box center [537, 175] width 193 height 12
click at [596, 160] on span "Update Counts" at bounding box center [614, 158] width 36 height 7
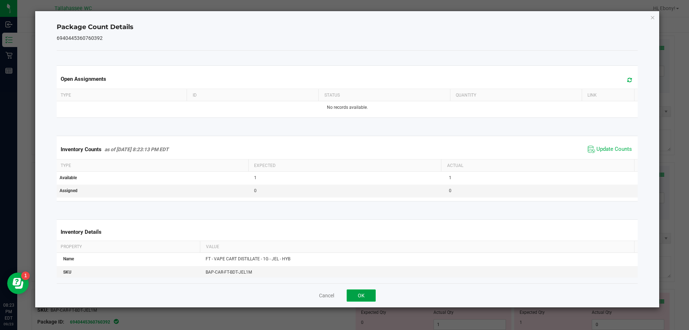
click at [370, 297] on button "OK" at bounding box center [361, 295] width 29 height 12
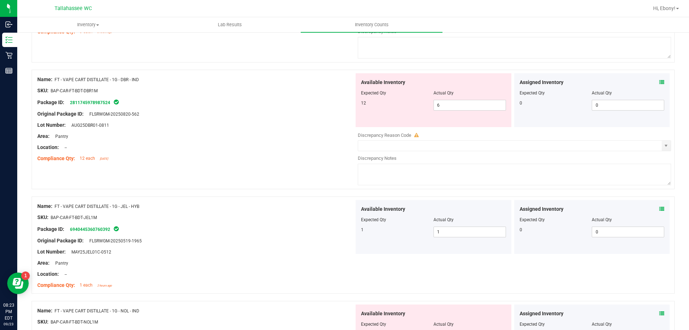
scroll to position [2211, 0]
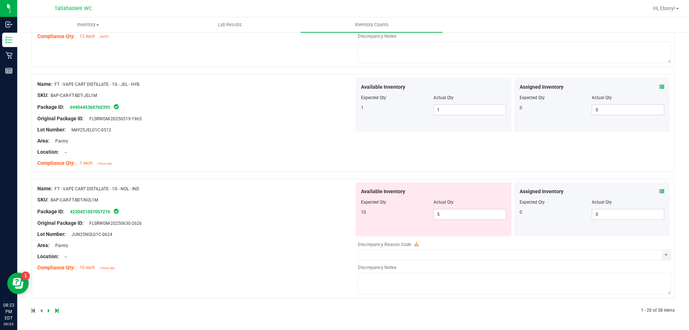
click at [659, 191] on icon at bounding box center [661, 191] width 5 height 5
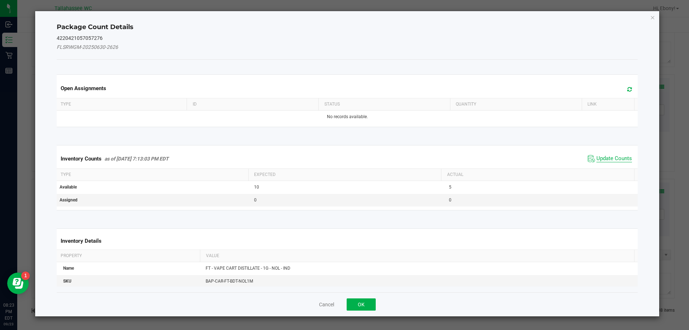
click at [616, 156] on span "Update Counts" at bounding box center [614, 158] width 36 height 7
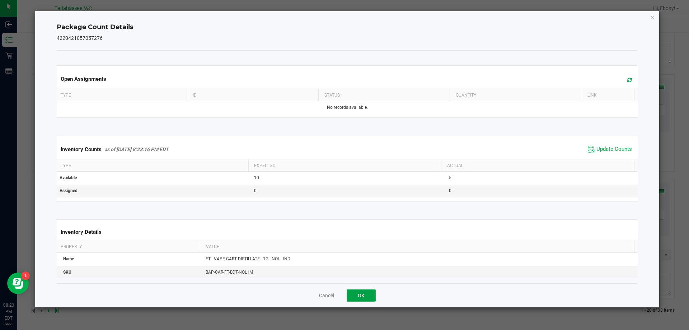
click at [368, 296] on button "OK" at bounding box center [361, 295] width 29 height 12
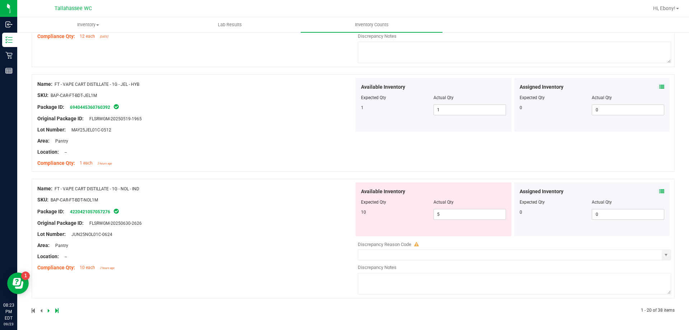
click at [50, 310] on link at bounding box center [49, 310] width 3 height 5
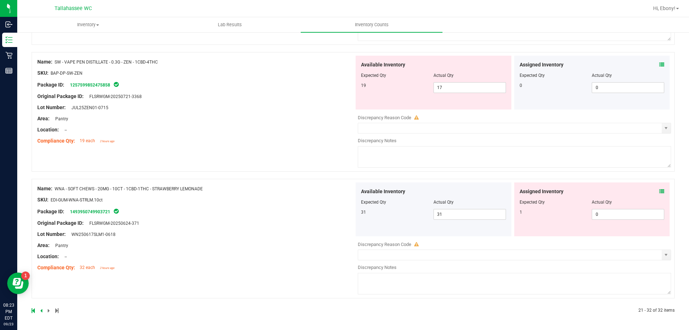
scroll to position [0, 0]
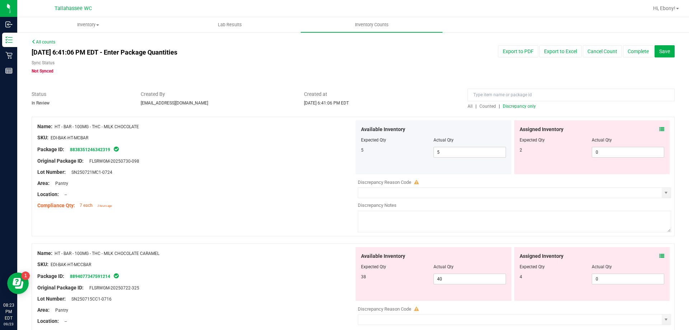
click at [659, 129] on icon at bounding box center [661, 129] width 5 height 5
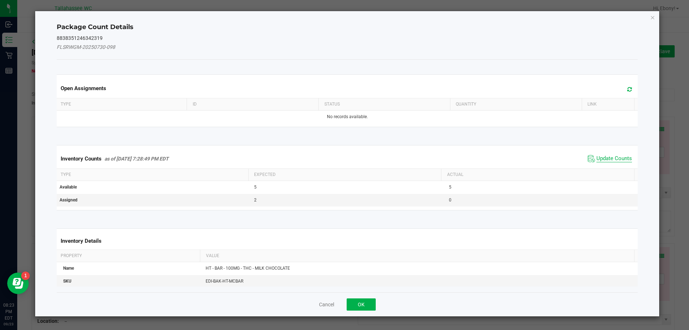
click at [611, 157] on span "Update Counts" at bounding box center [614, 158] width 36 height 7
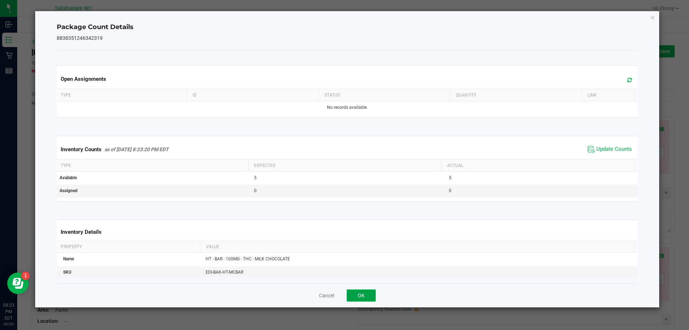
click at [361, 297] on button "OK" at bounding box center [361, 295] width 29 height 12
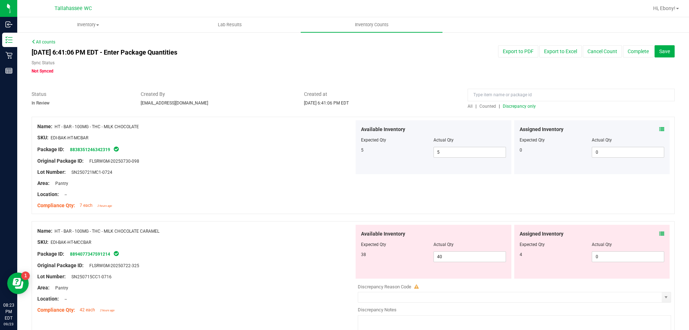
click at [659, 234] on icon at bounding box center [661, 233] width 5 height 5
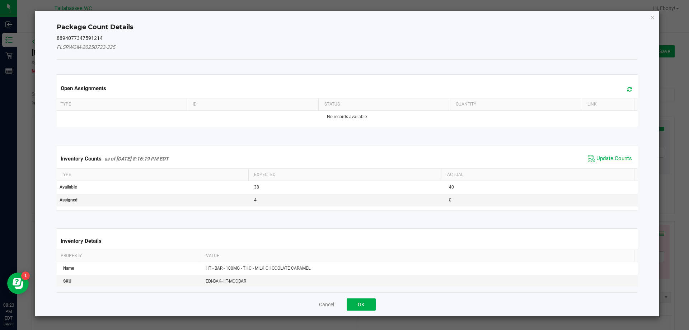
click at [615, 160] on span "Update Counts" at bounding box center [614, 158] width 36 height 7
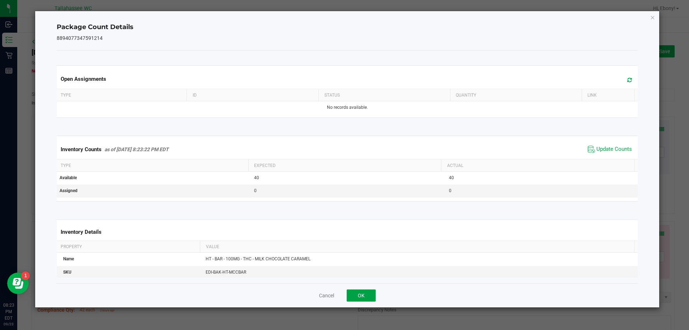
click at [375, 299] on button "OK" at bounding box center [361, 295] width 29 height 12
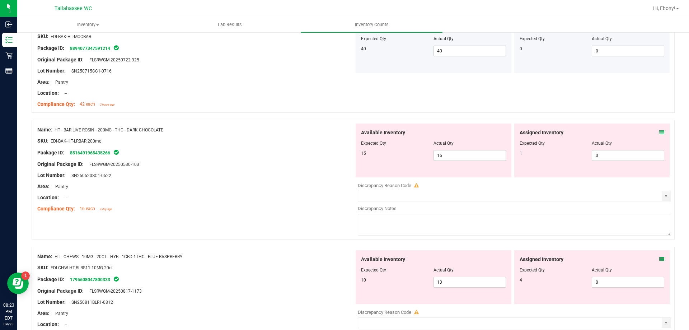
scroll to position [212, 0]
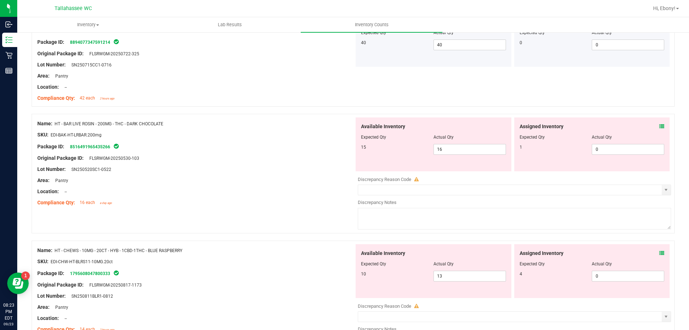
click at [659, 126] on icon at bounding box center [661, 126] width 5 height 5
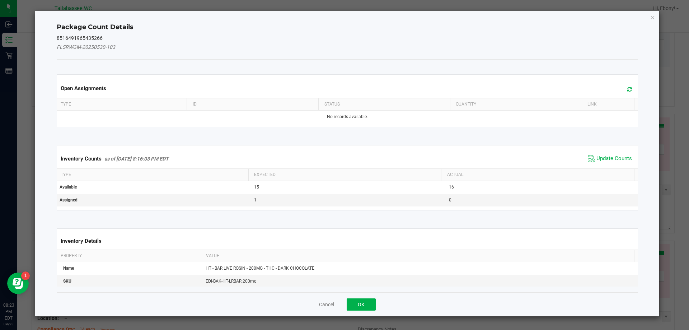
click at [607, 155] on span "Update Counts" at bounding box center [614, 158] width 36 height 7
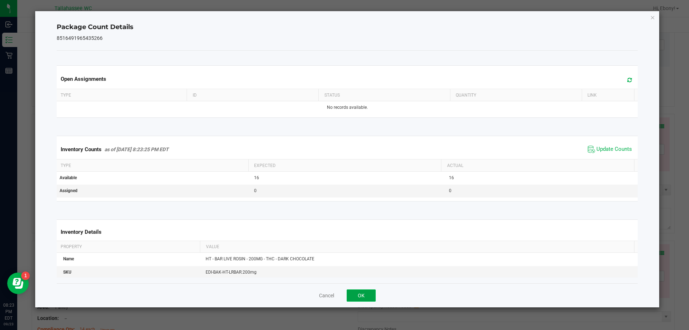
click at [362, 301] on button "OK" at bounding box center [361, 295] width 29 height 12
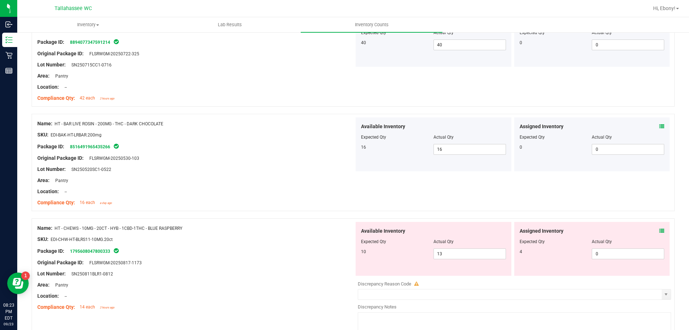
click at [659, 230] on icon at bounding box center [661, 230] width 5 height 5
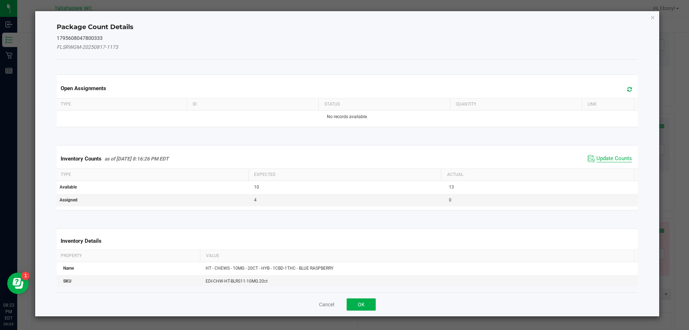
click at [607, 160] on span "Update Counts" at bounding box center [614, 158] width 36 height 7
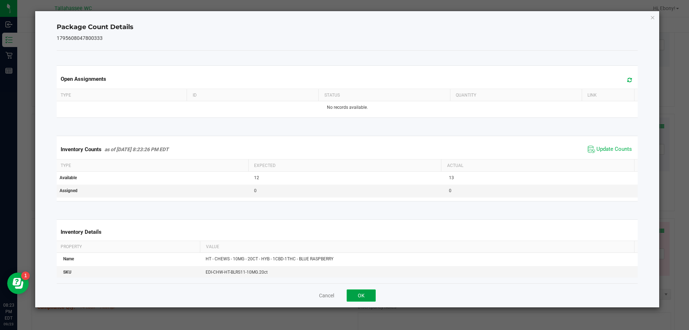
click at [356, 298] on button "OK" at bounding box center [361, 295] width 29 height 12
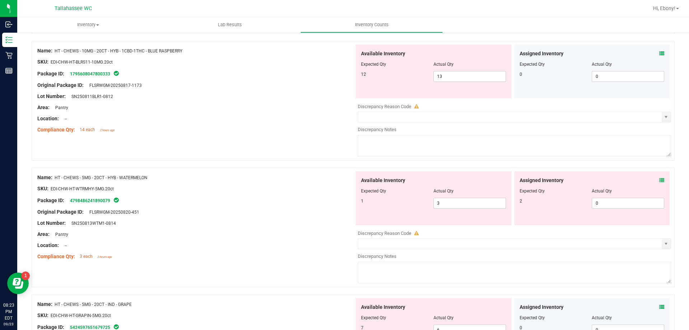
scroll to position [390, 0]
click at [659, 181] on icon at bounding box center [661, 179] width 5 height 5
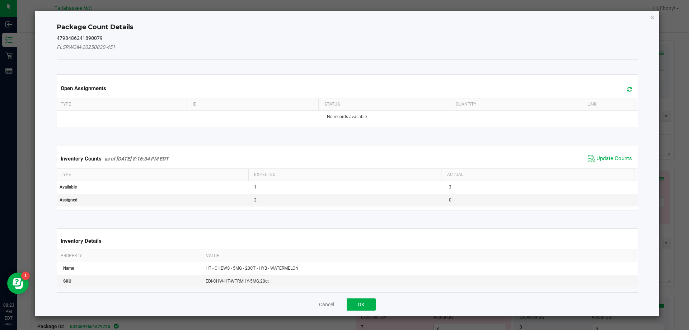
click at [607, 161] on span "Update Counts" at bounding box center [614, 158] width 36 height 7
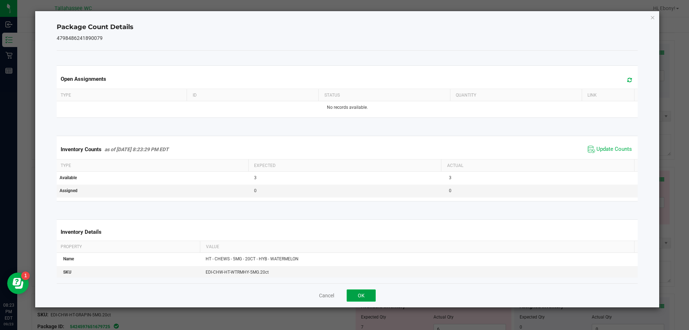
click at [371, 301] on button "OK" at bounding box center [361, 295] width 29 height 12
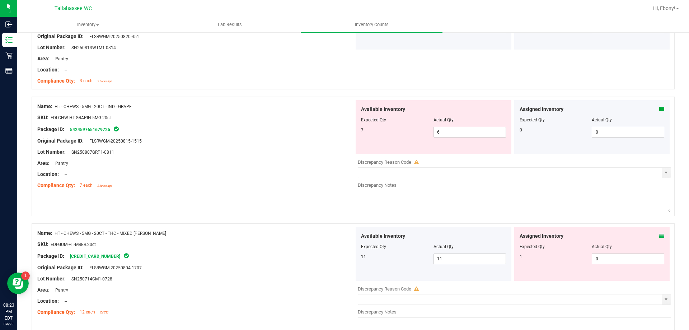
scroll to position [570, 0]
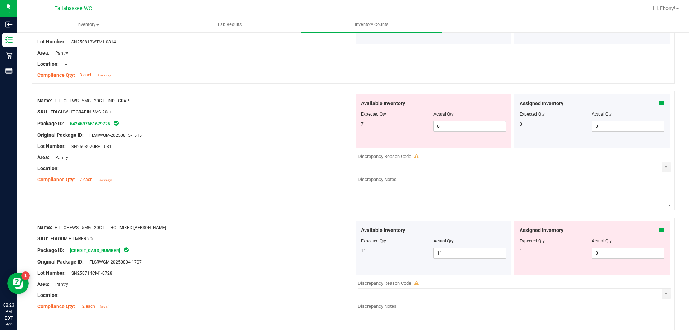
click at [659, 106] on span at bounding box center [661, 104] width 5 height 8
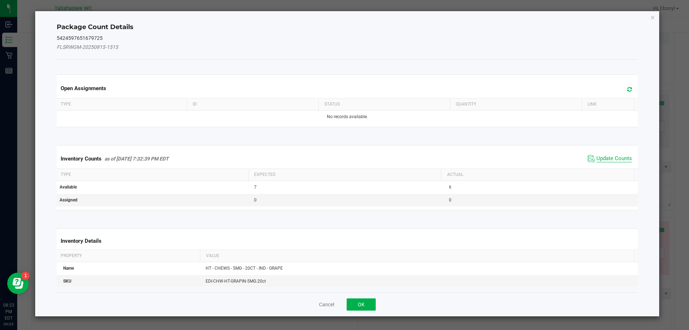
click at [608, 161] on span "Update Counts" at bounding box center [614, 158] width 36 height 7
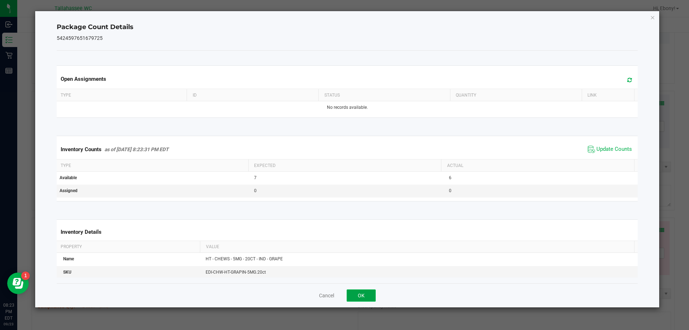
click at [369, 299] on button "OK" at bounding box center [361, 295] width 29 height 12
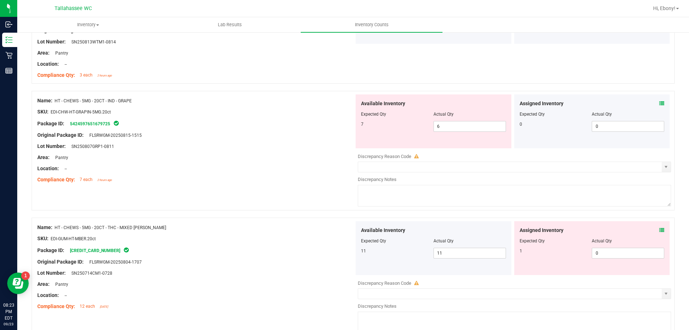
click at [659, 228] on icon at bounding box center [661, 229] width 5 height 5
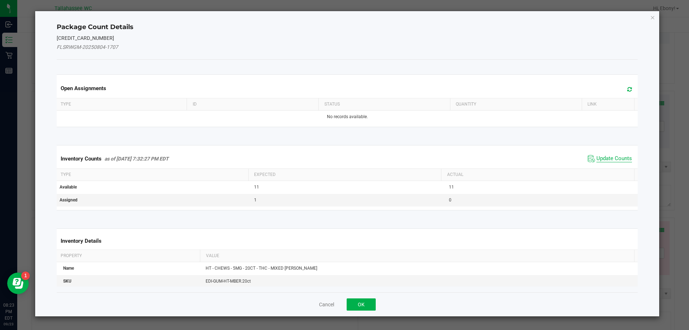
click at [611, 156] on span "Update Counts" at bounding box center [614, 158] width 36 height 7
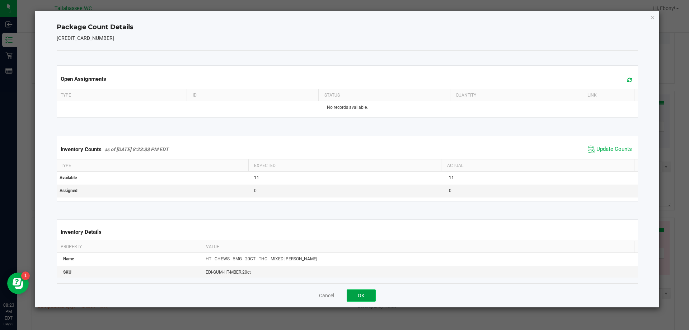
click at [362, 297] on button "OK" at bounding box center [361, 295] width 29 height 12
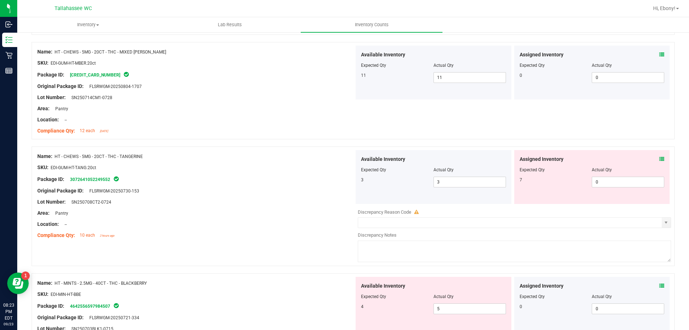
scroll to position [747, 0]
click at [659, 159] on icon at bounding box center [661, 157] width 5 height 5
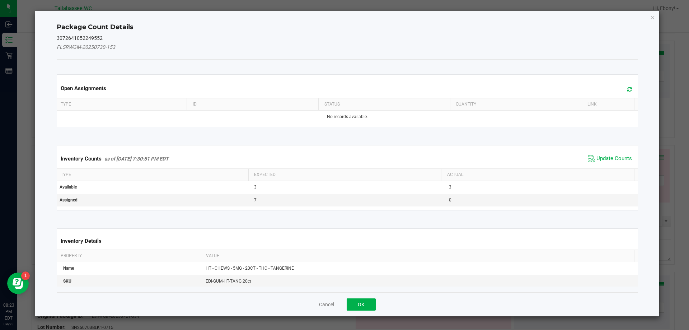
click at [609, 158] on span "Update Counts" at bounding box center [614, 158] width 36 height 7
click at [363, 306] on div "Cancel OK" at bounding box center [347, 304] width 581 height 24
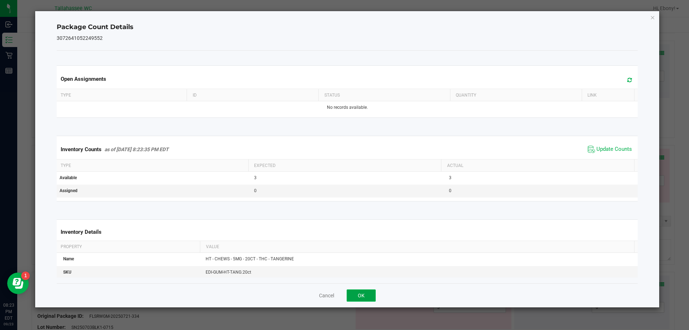
click at [373, 293] on button "OK" at bounding box center [361, 295] width 29 height 12
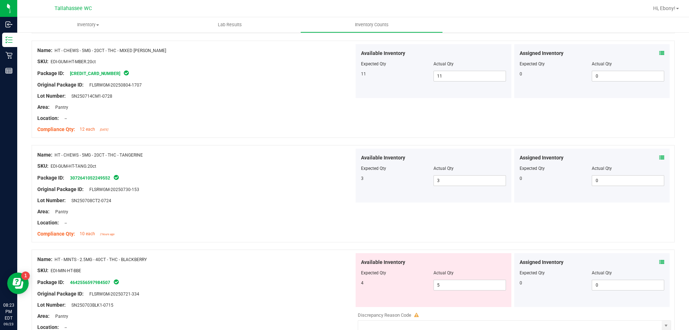
click at [659, 264] on icon at bounding box center [661, 261] width 5 height 5
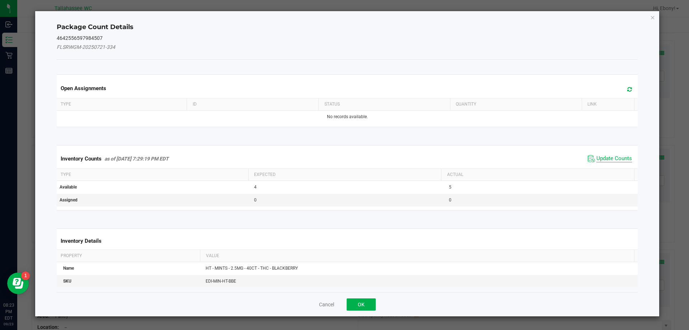
click at [603, 157] on span "Update Counts" at bounding box center [614, 158] width 36 height 7
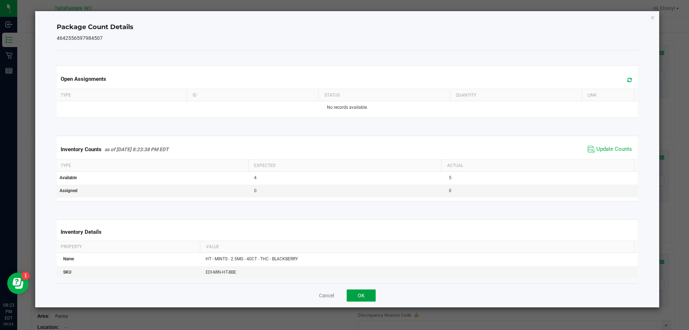
click at [363, 292] on button "OK" at bounding box center [361, 295] width 29 height 12
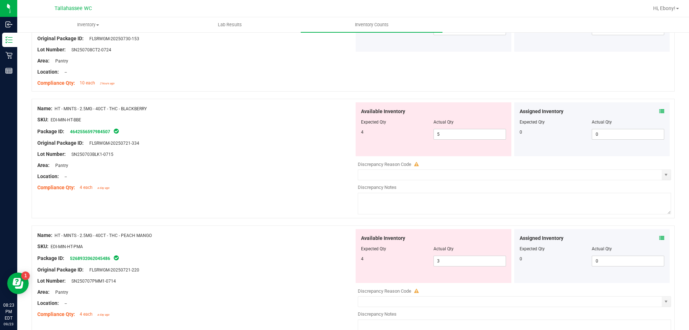
scroll to position [899, 0]
click at [659, 236] on icon at bounding box center [661, 236] width 5 height 5
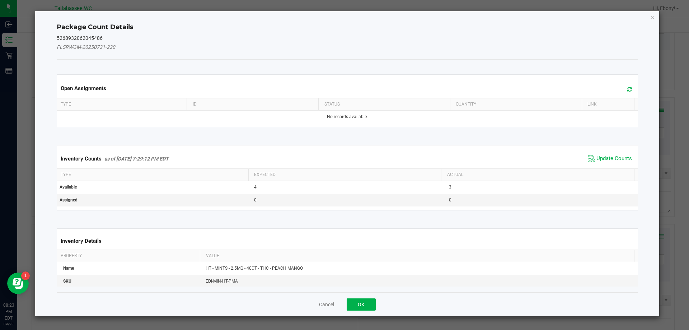
click at [608, 160] on span "Update Counts" at bounding box center [614, 158] width 36 height 7
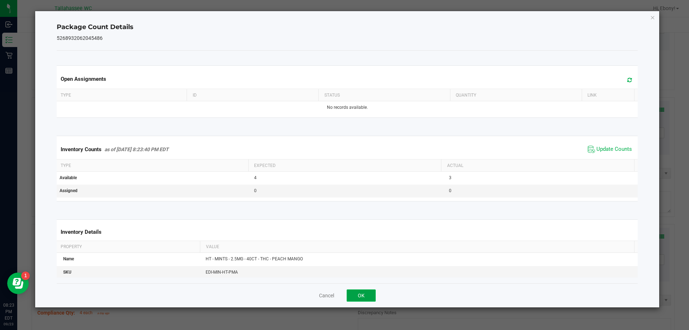
click at [359, 289] on button "OK" at bounding box center [361, 295] width 29 height 12
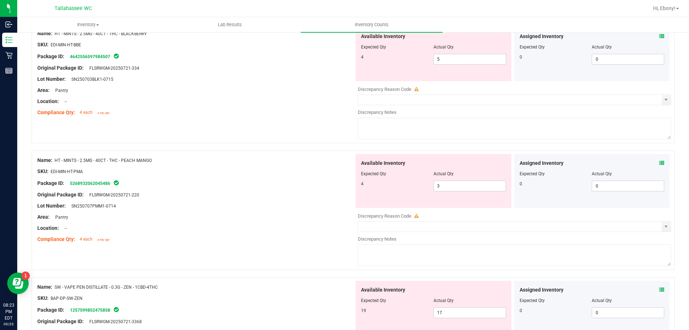
scroll to position [1046, 0]
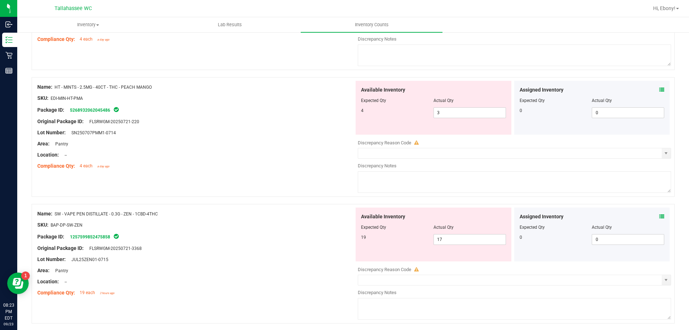
click at [659, 216] on icon at bounding box center [661, 216] width 5 height 5
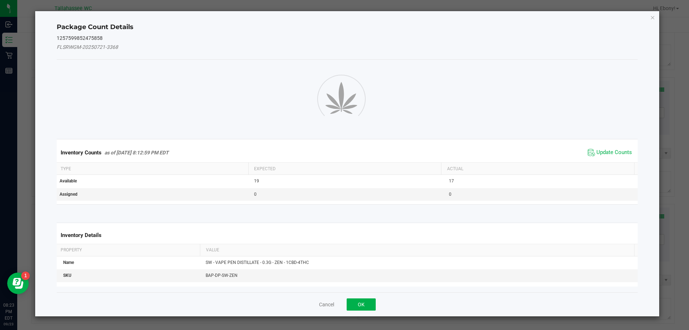
click at [613, 151] on div "Inventory Counts as of [DATE] 8:12:59 PM EDT Update Counts" at bounding box center [347, 152] width 584 height 19
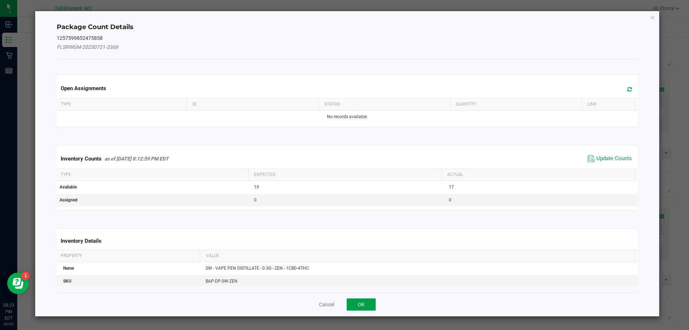
click at [363, 309] on button "OK" at bounding box center [361, 304] width 29 height 12
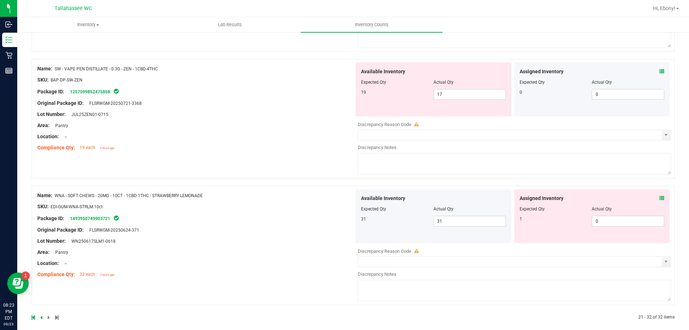
scroll to position [1198, 0]
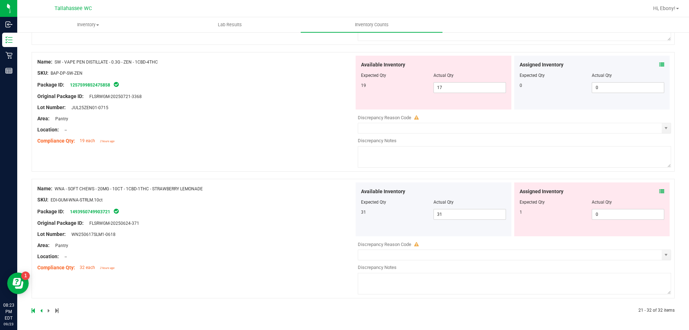
click at [659, 189] on icon at bounding box center [661, 191] width 5 height 5
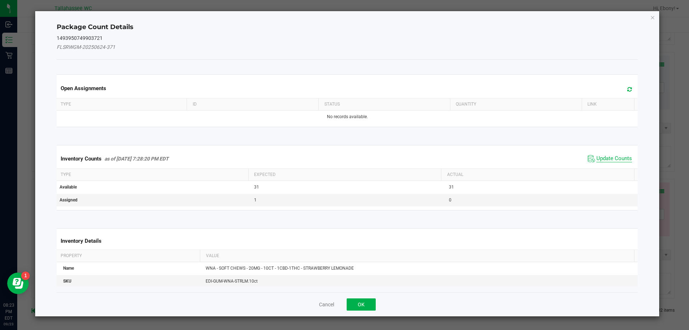
click at [611, 155] on span "Update Counts" at bounding box center [614, 158] width 36 height 7
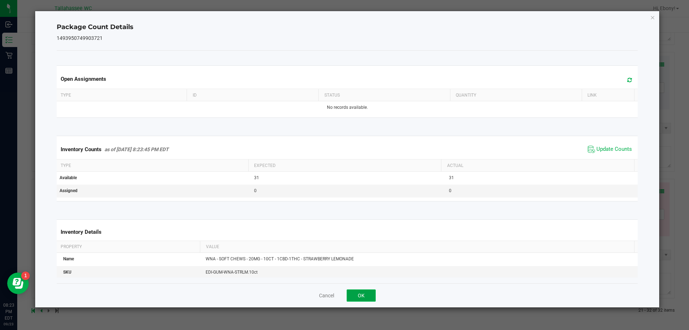
click at [366, 300] on button "OK" at bounding box center [361, 295] width 29 height 12
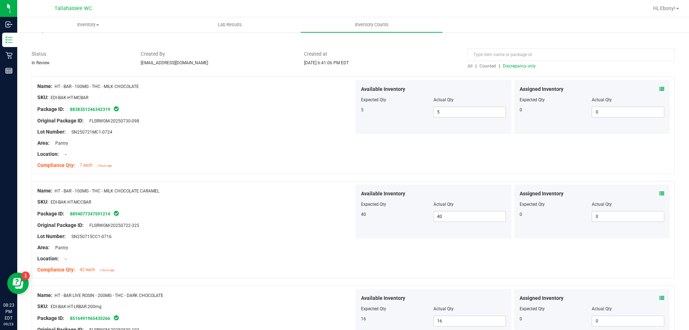
scroll to position [0, 0]
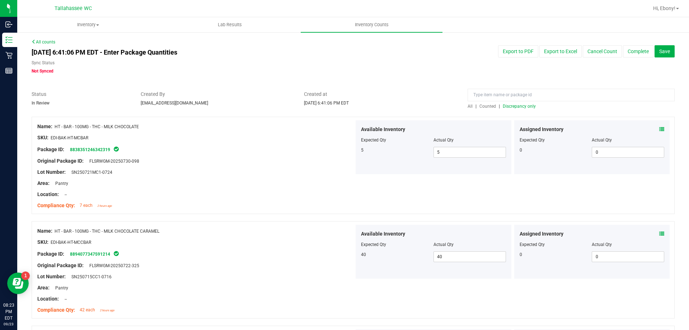
click at [522, 107] on span "Discrepancy only" at bounding box center [519, 106] width 33 height 5
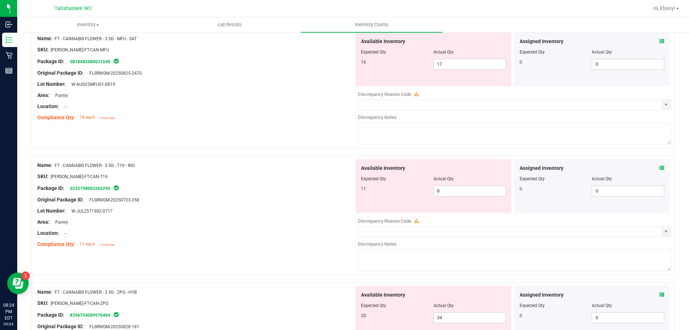
scroll to position [215, 0]
click at [659, 168] on icon at bounding box center [661, 167] width 5 height 5
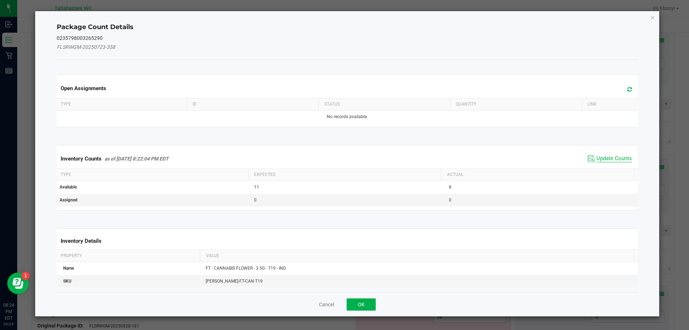
click at [602, 156] on span "Update Counts" at bounding box center [614, 158] width 36 height 7
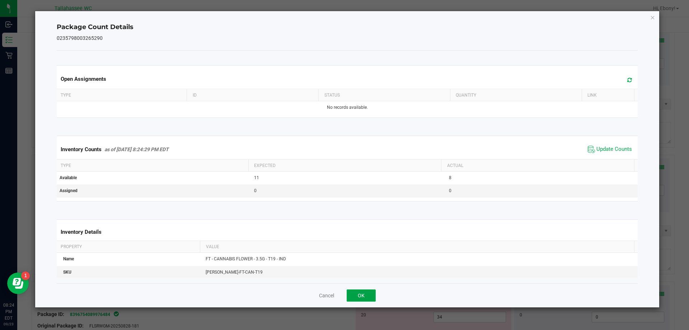
click at [375, 300] on button "OK" at bounding box center [361, 295] width 29 height 12
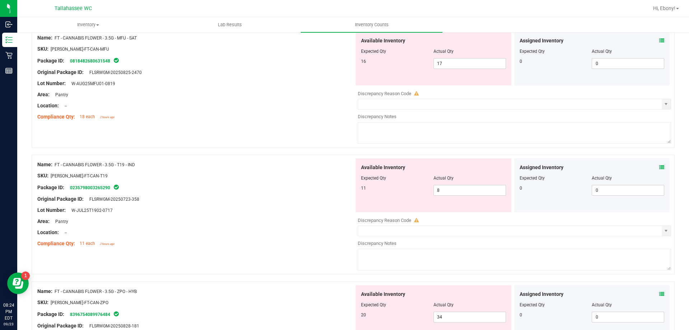
click at [279, 207] on div "Lot Number: W-JUL25T1902-0717" at bounding box center [195, 210] width 317 height 8
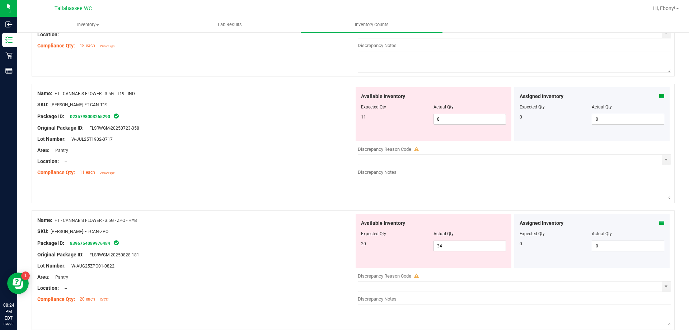
scroll to position [287, 0]
click at [659, 222] on icon at bounding box center [661, 222] width 5 height 5
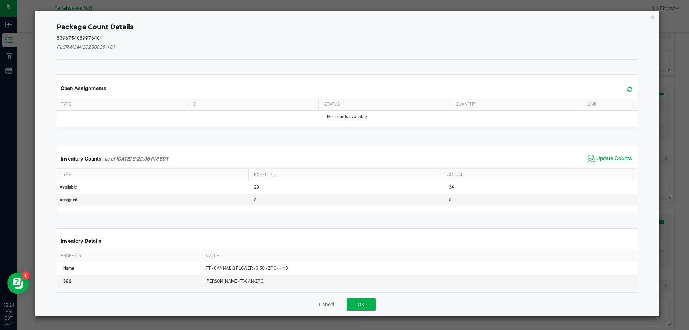
click at [617, 159] on span "Update Counts" at bounding box center [614, 158] width 36 height 7
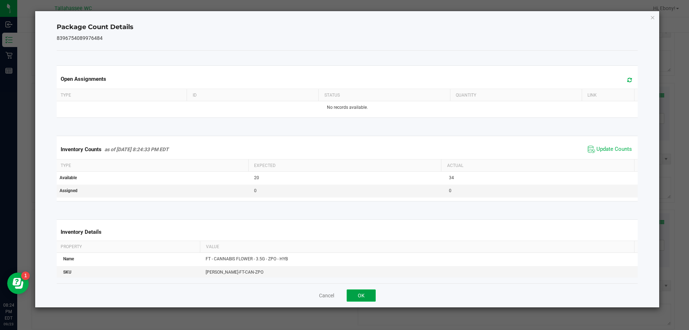
click at [371, 299] on button "OK" at bounding box center [361, 295] width 29 height 12
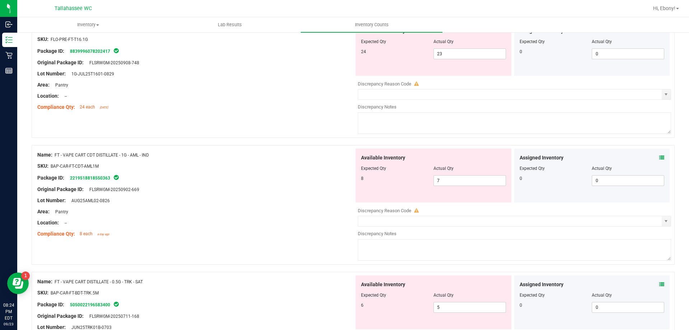
scroll to position [861, 0]
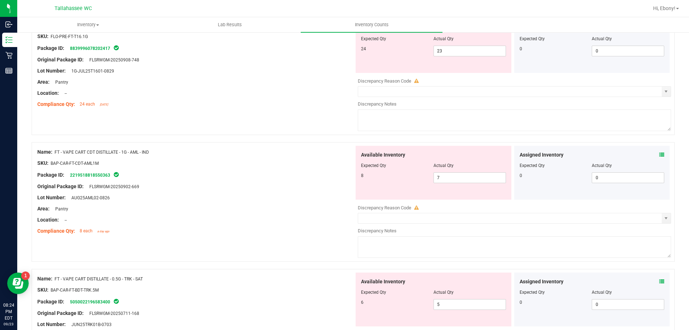
click at [659, 155] on icon at bounding box center [661, 154] width 5 height 5
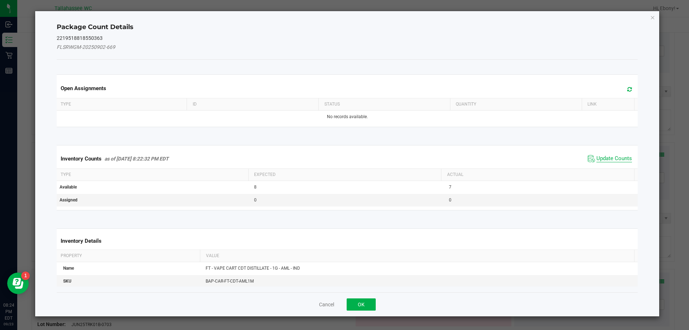
click at [600, 160] on span "Update Counts" at bounding box center [614, 158] width 36 height 7
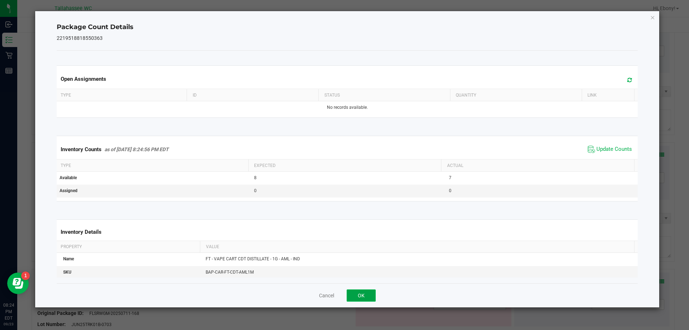
click at [365, 297] on button "OK" at bounding box center [361, 295] width 29 height 12
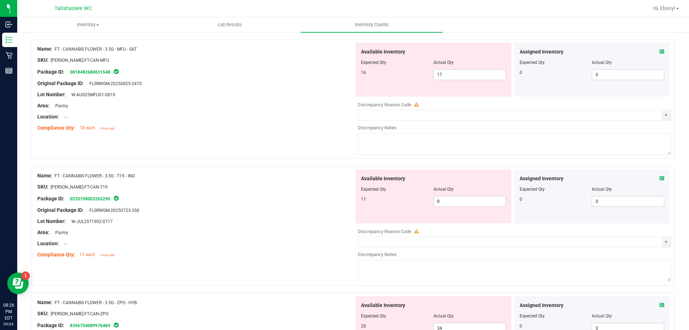
scroll to position [72, 0]
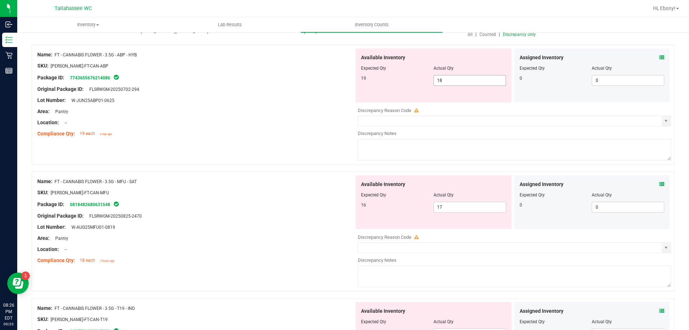
click at [447, 80] on span "18 18" at bounding box center [469, 80] width 72 height 11
type input "19"
click at [296, 182] on div "Name: FT - CANNABIS FLOWER - 3.5G - MFU - SAT SKU: [PERSON_NAME]-FT-CAN-MFU Pac…" at bounding box center [195, 221] width 317 height 92
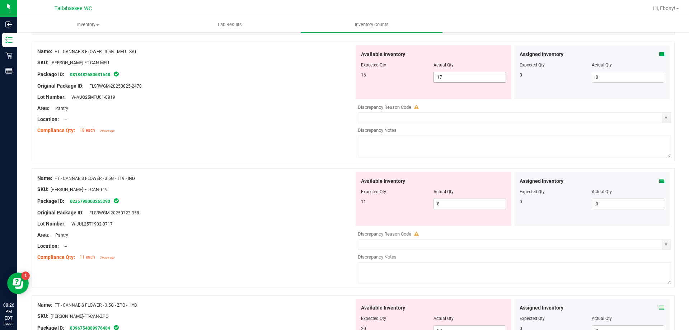
click at [481, 81] on span "17 17" at bounding box center [469, 77] width 72 height 11
type input "16"
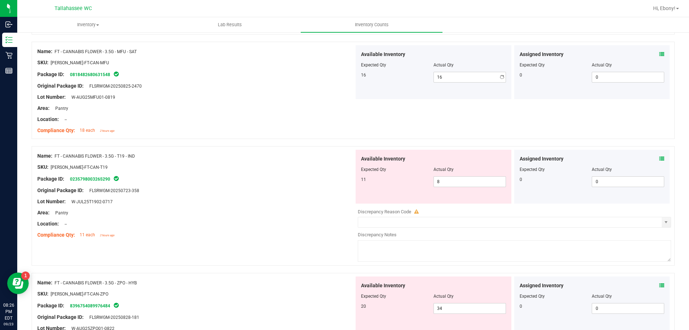
click at [287, 230] on div "Name: FT - CANNABIS FLOWER - 3.5G - T19 - IND SKU: [PERSON_NAME]-FT-CAN-T19 Pac…" at bounding box center [195, 196] width 317 height 92
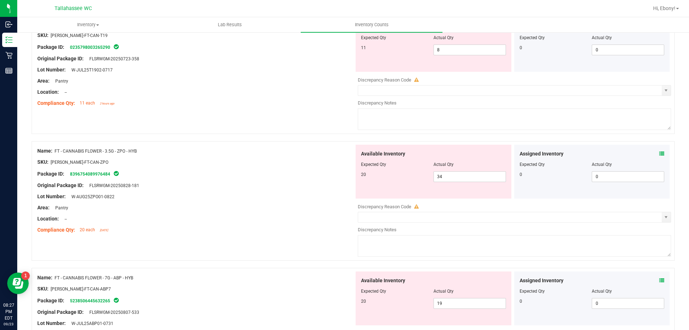
scroll to position [359, 0]
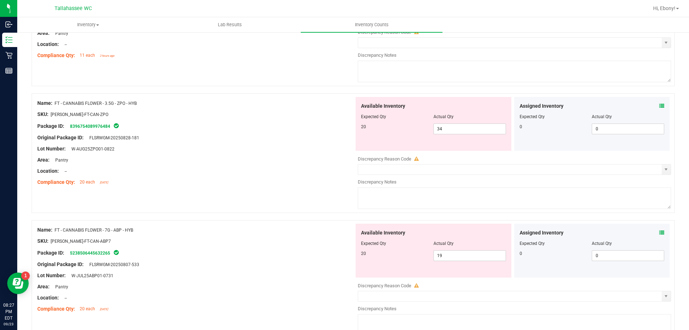
click at [269, 141] on div at bounding box center [195, 143] width 317 height 4
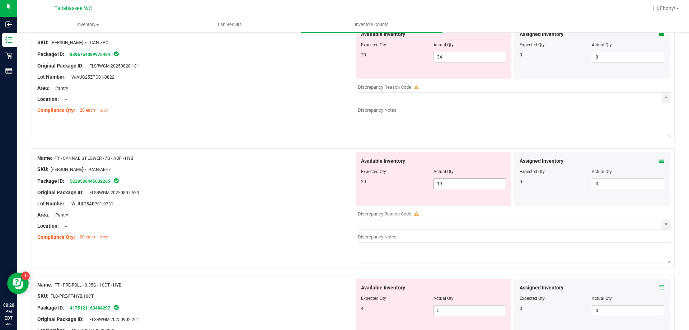
click at [480, 185] on span "19 19" at bounding box center [469, 183] width 72 height 11
click at [0, 0] on input "19" at bounding box center [0, 0] width 0 height 0
type input "20"
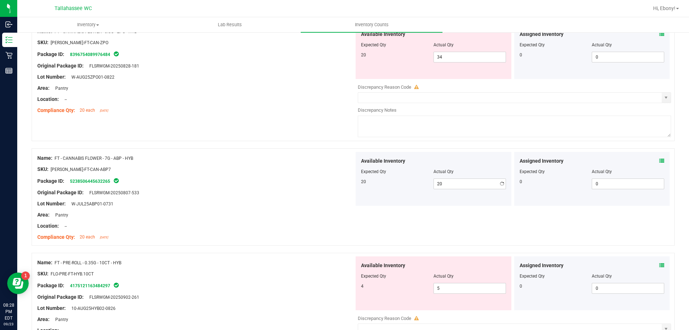
click at [247, 211] on div "Area: Pantry" at bounding box center [195, 215] width 317 height 8
click at [484, 59] on span "34 34" at bounding box center [469, 57] width 72 height 11
type input "3"
type input "20"
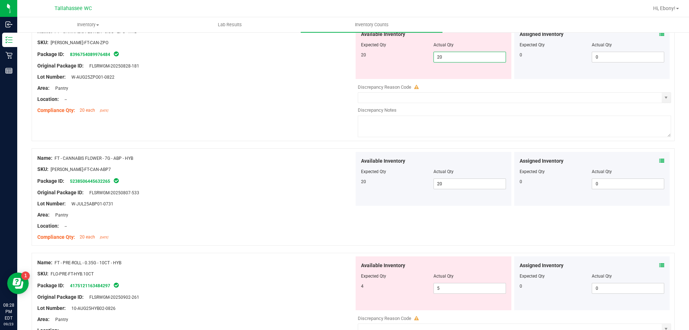
click at [260, 61] on div at bounding box center [195, 60] width 317 height 4
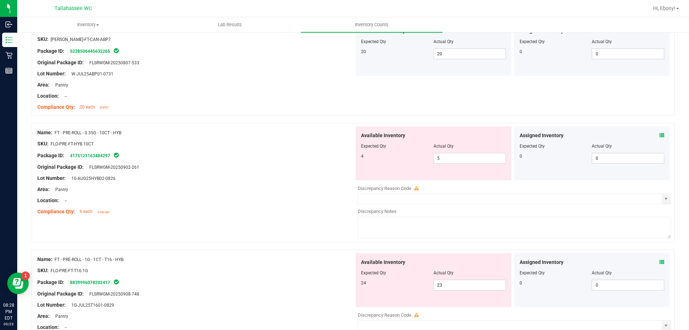
scroll to position [574, 0]
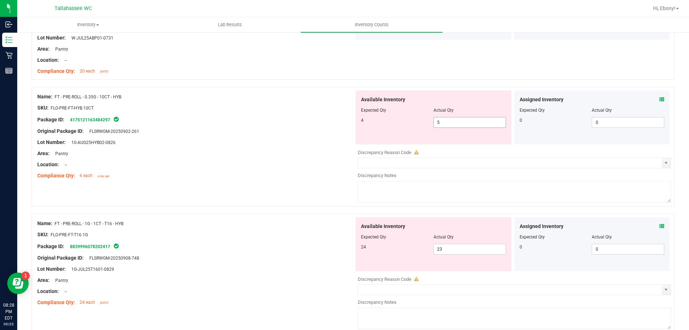
click at [481, 121] on span "5 5" at bounding box center [469, 122] width 72 height 11
type input "4"
click at [343, 146] on div at bounding box center [195, 148] width 317 height 4
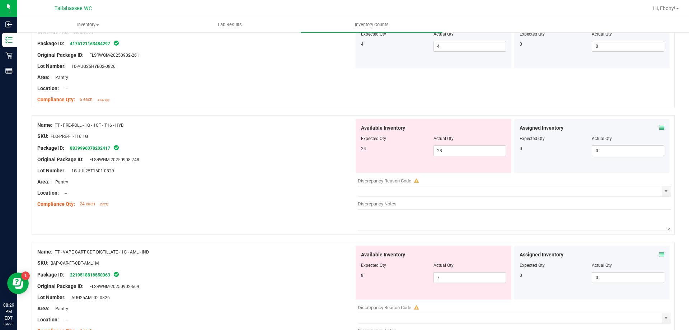
scroll to position [646, 0]
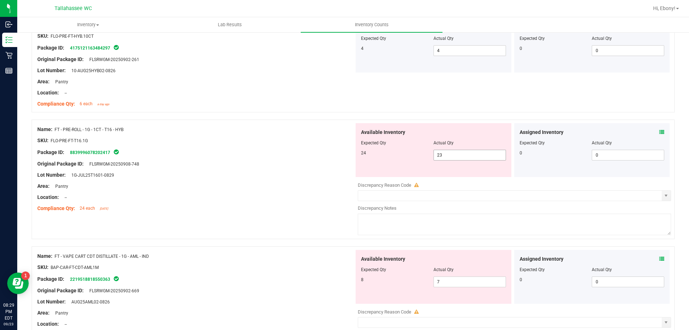
click at [447, 157] on span "23 23" at bounding box center [469, 155] width 72 height 11
type input "24"
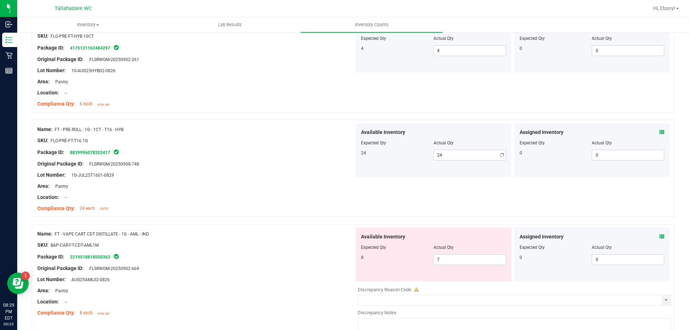
click at [309, 189] on div "Area: Pantry" at bounding box center [195, 186] width 317 height 8
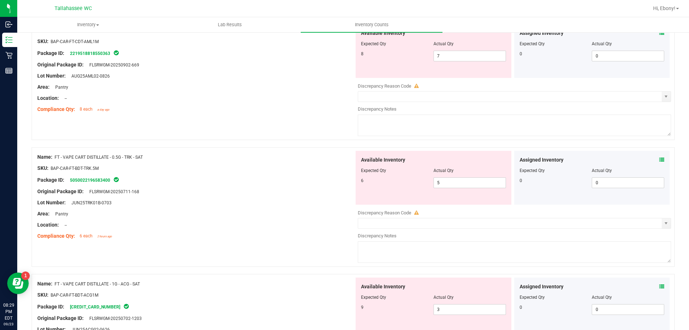
scroll to position [861, 0]
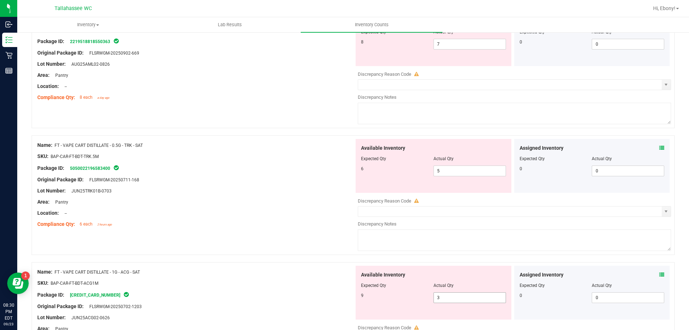
click at [447, 298] on span "3 3" at bounding box center [469, 297] width 72 height 11
type input "9"
click at [212, 200] on div "Area: Pantry" at bounding box center [195, 202] width 317 height 8
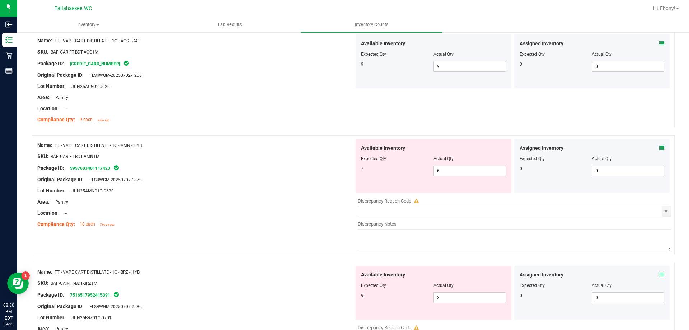
scroll to position [1112, 0]
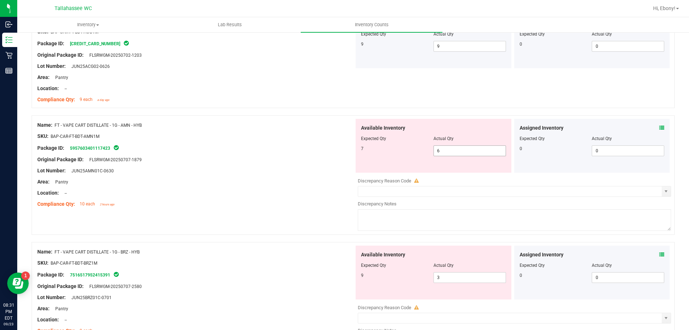
click at [446, 149] on span "6 6" at bounding box center [469, 150] width 72 height 11
type input "8"
type input "7"
click at [247, 215] on div "Name: FT - VAPE CART DISTILLATE - 1G - AMN - HYB SKU: BAP-CAR-FT-BDT-AMN1M Pack…" at bounding box center [353, 178] width 643 height 127
type input "7"
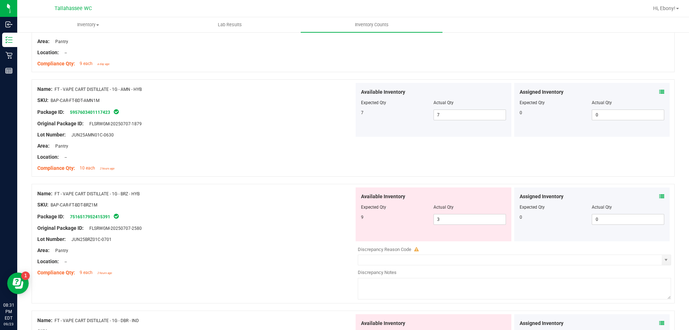
scroll to position [1220, 0]
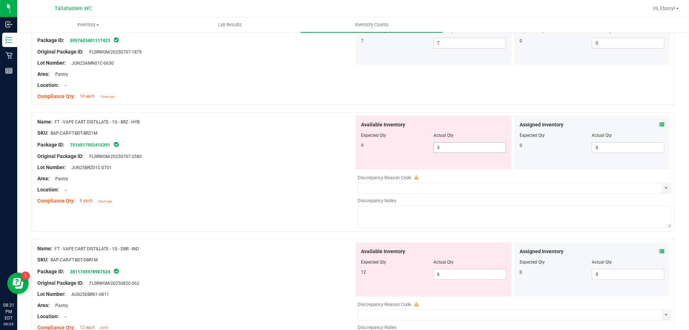
click at [450, 147] on span "3 3" at bounding box center [469, 147] width 72 height 11
type input "9"
click at [163, 207] on div "Name: FT - VAPE CART DISTILLATE - 1G - BRZ - HYB SKU: BAP-CAR-FT-BDT-BRZ1M Pack…" at bounding box center [353, 171] width 643 height 119
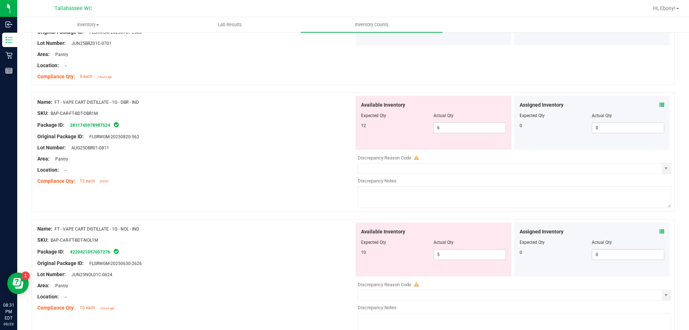
scroll to position [1364, 0]
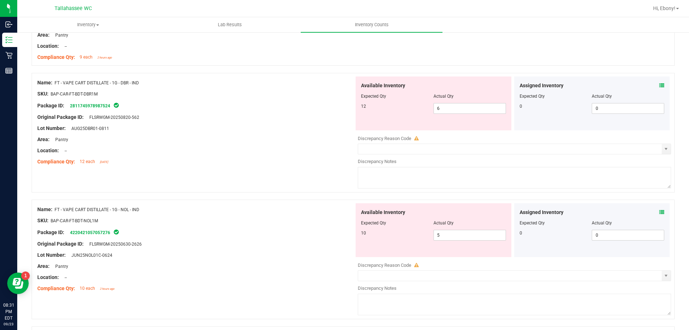
click at [449, 114] on div "Available Inventory Expected Qty Actual Qty 12 6 6" at bounding box center [434, 103] width 156 height 54
click at [452, 112] on span "6 6" at bounding box center [469, 108] width 72 height 11
type input "12"
click at [295, 117] on div "Original Package ID: FLSRWGM-20250820-562" at bounding box center [195, 117] width 317 height 8
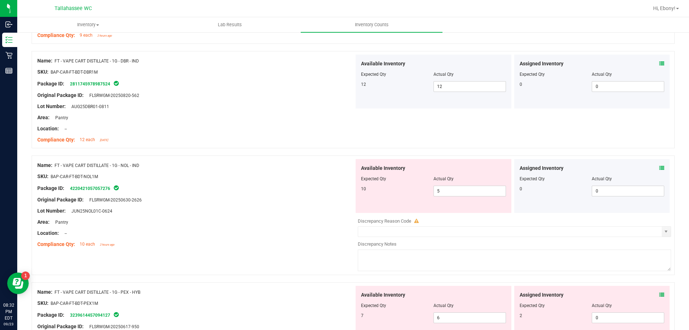
scroll to position [1471, 0]
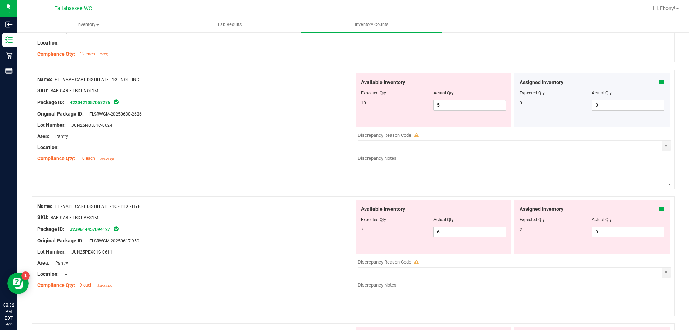
click at [659, 208] on icon at bounding box center [661, 208] width 5 height 5
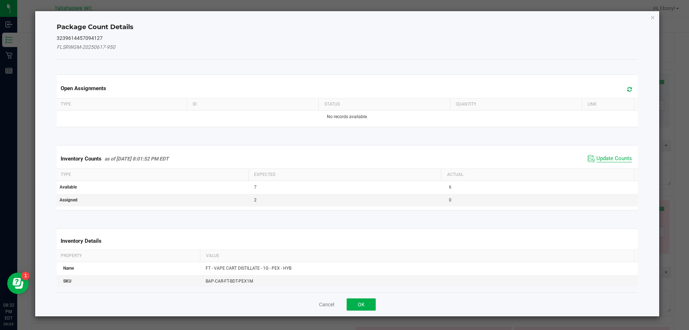
click at [614, 155] on span "Update Counts" at bounding box center [614, 158] width 36 height 7
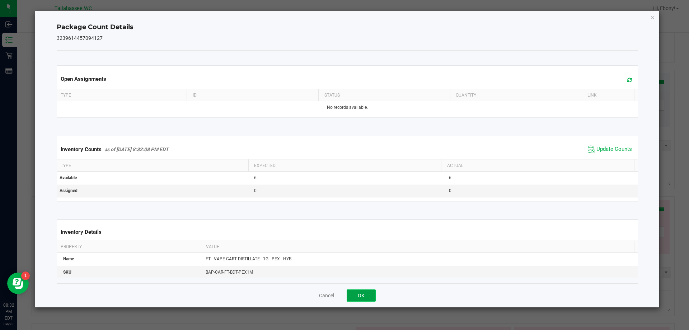
click at [368, 299] on button "OK" at bounding box center [361, 295] width 29 height 12
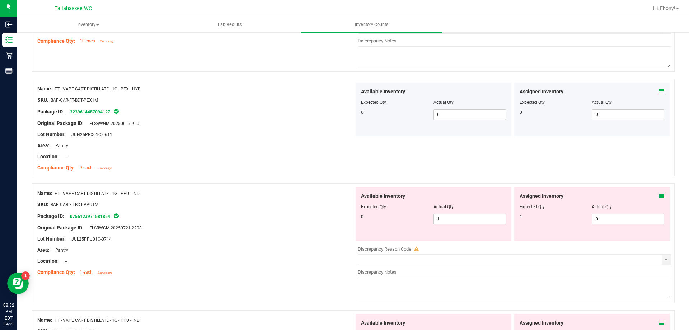
scroll to position [1589, 0]
click at [659, 198] on icon at bounding box center [661, 195] width 5 height 5
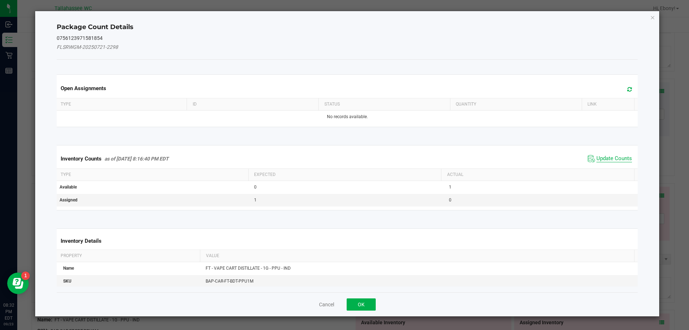
click at [607, 160] on span "Update Counts" at bounding box center [614, 158] width 36 height 7
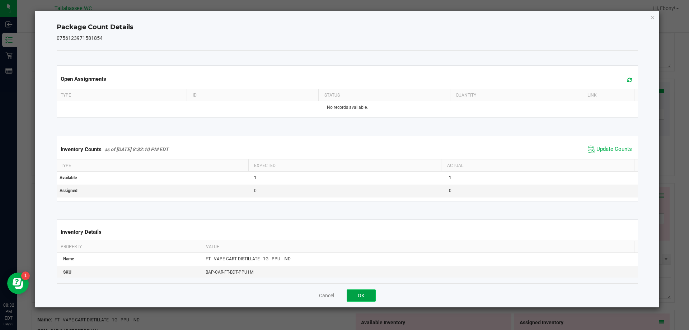
click at [370, 299] on button "OK" at bounding box center [361, 295] width 29 height 12
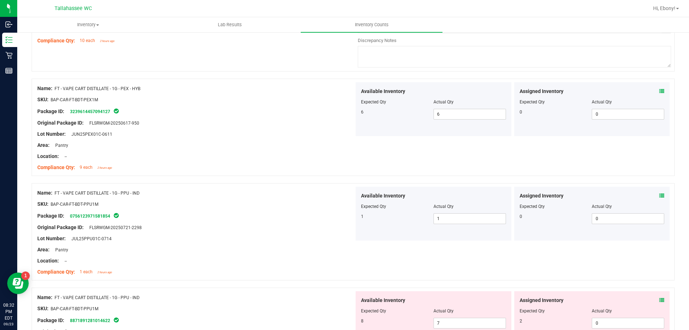
click at [659, 300] on icon at bounding box center [661, 299] width 5 height 5
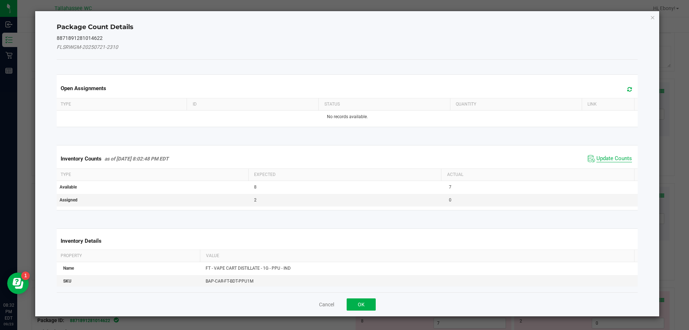
click at [610, 159] on span "Update Counts" at bounding box center [614, 158] width 36 height 7
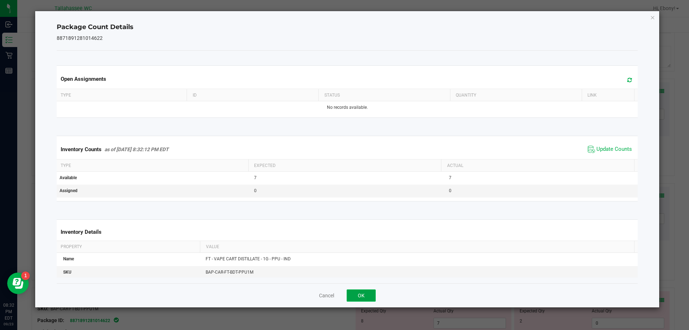
click at [374, 297] on button "OK" at bounding box center [361, 295] width 29 height 12
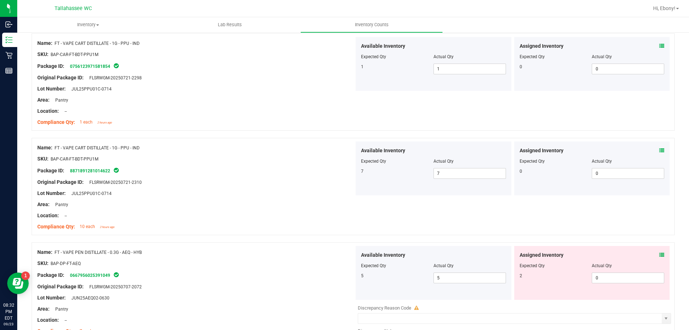
scroll to position [1757, 0]
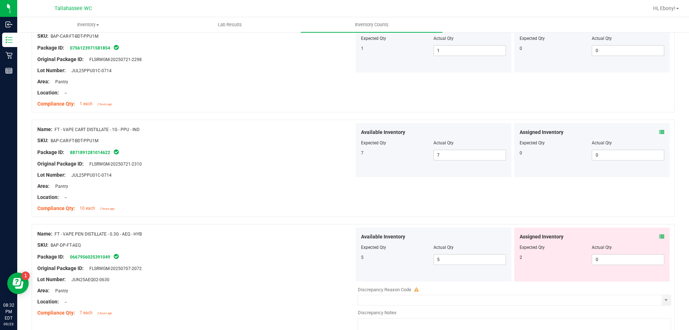
click at [659, 237] on icon at bounding box center [661, 236] width 5 height 5
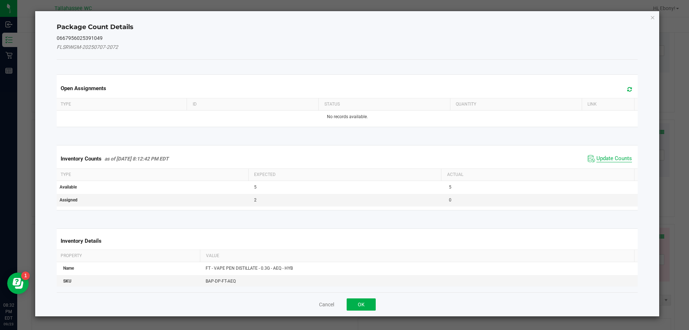
click at [601, 156] on span "Update Counts" at bounding box center [614, 158] width 36 height 7
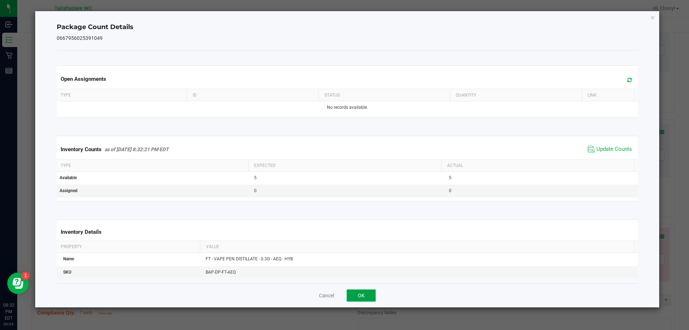
click at [358, 297] on button "OK" at bounding box center [361, 295] width 29 height 12
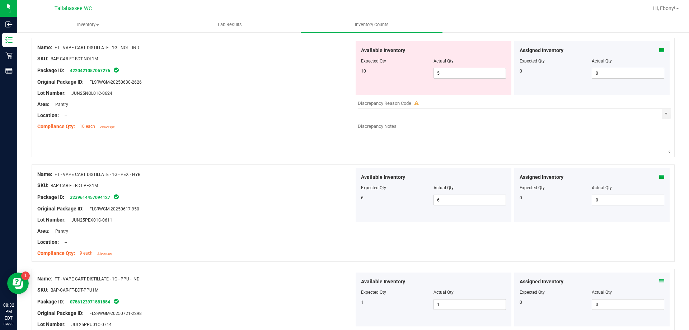
scroll to position [1398, 0]
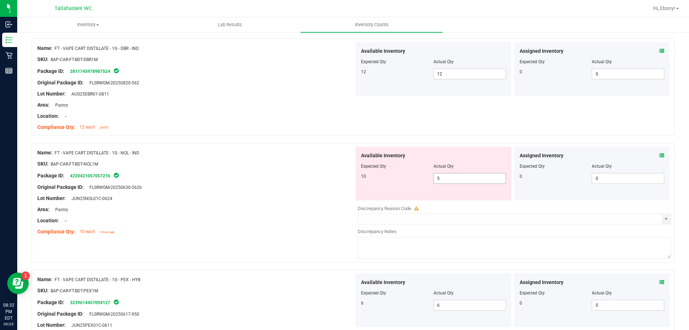
click at [494, 180] on span "5 5" at bounding box center [469, 178] width 72 height 11
type input "10"
click at [311, 175] on div "Package ID: 4220421057057276" at bounding box center [195, 175] width 317 height 9
type input "10"
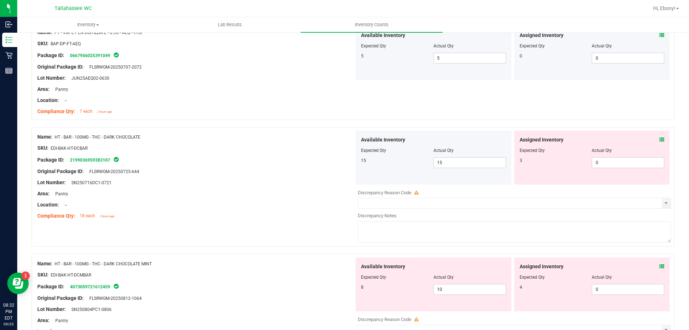
scroll to position [1936, 0]
click at [659, 138] on icon at bounding box center [661, 139] width 5 height 5
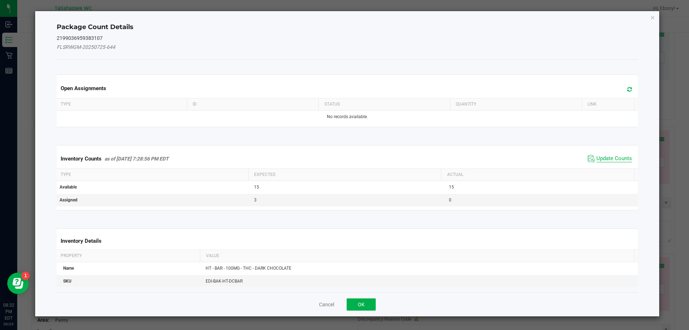
click at [611, 160] on span "Update Counts" at bounding box center [614, 158] width 36 height 7
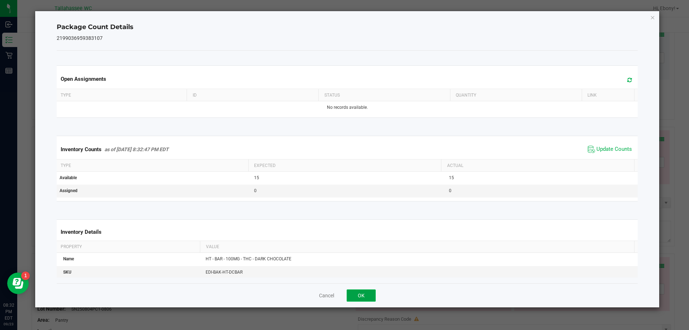
click at [358, 299] on button "OK" at bounding box center [361, 295] width 29 height 12
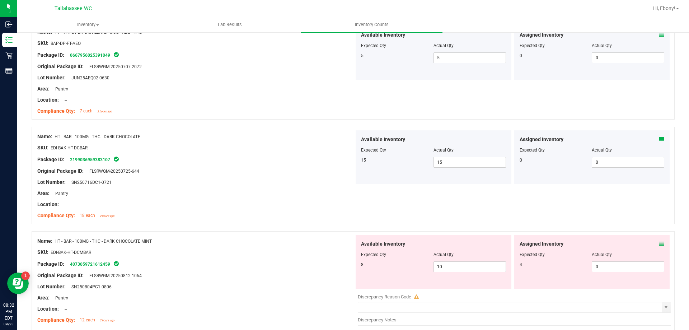
click at [659, 245] on icon at bounding box center [661, 243] width 5 height 5
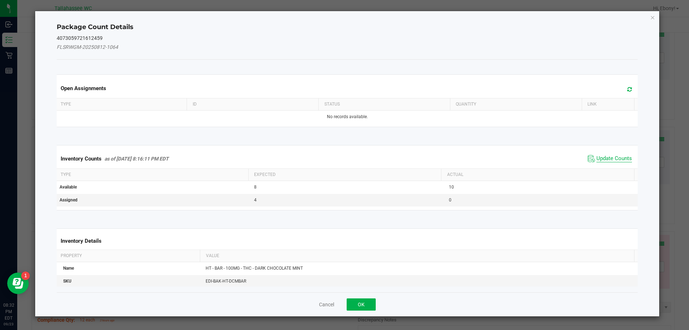
click at [611, 155] on span "Update Counts" at bounding box center [614, 158] width 36 height 7
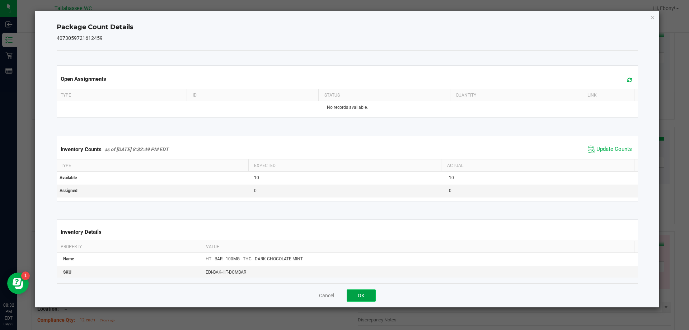
click at [362, 301] on button "OK" at bounding box center [361, 295] width 29 height 12
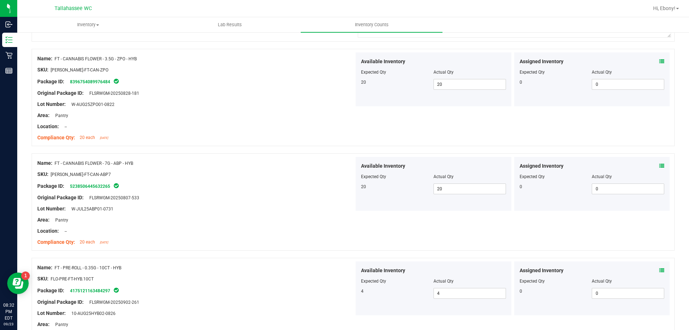
scroll to position [0, 0]
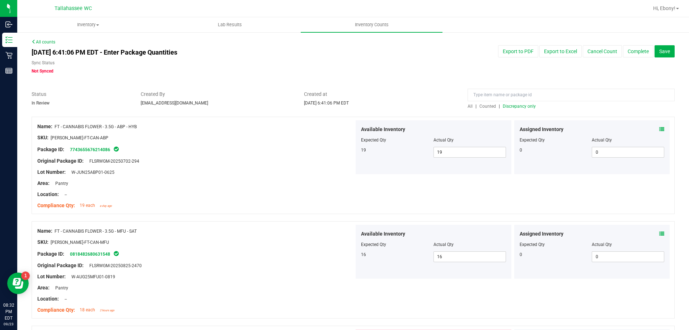
click at [515, 106] on span "Discrepancy only" at bounding box center [519, 106] width 33 height 5
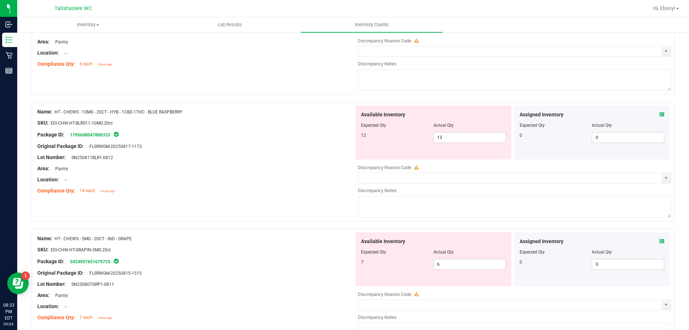
scroll to position [287, 0]
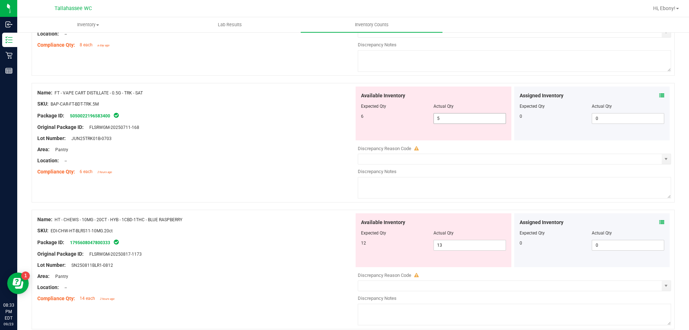
click at [467, 112] on div at bounding box center [433, 111] width 145 height 4
click at [463, 118] on span "5 5" at bounding box center [469, 118] width 72 height 11
type input "6"
click at [268, 151] on div "Area: Pantry" at bounding box center [195, 150] width 317 height 8
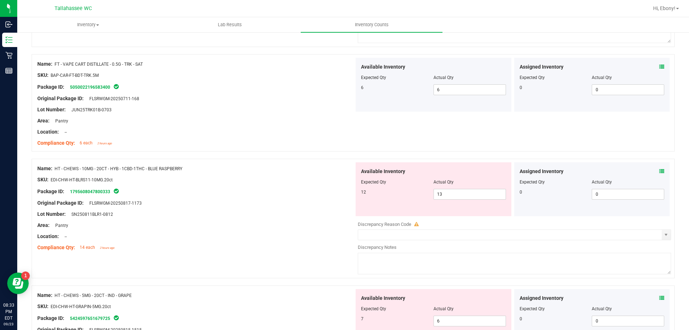
scroll to position [323, 0]
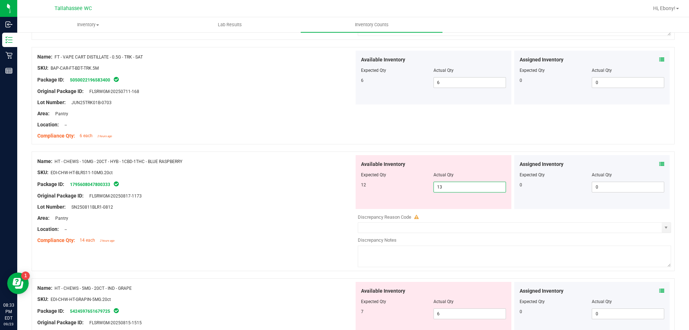
click at [446, 189] on span "13 13" at bounding box center [469, 187] width 72 height 11
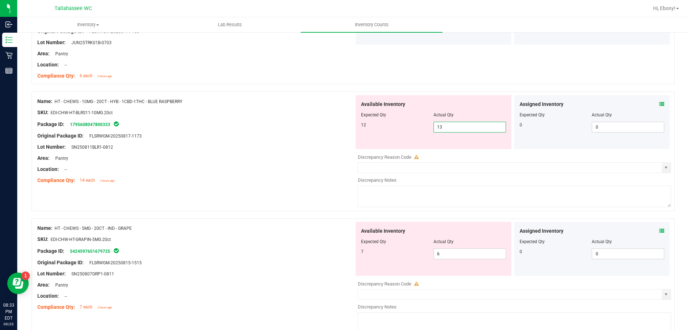
scroll to position [359, 0]
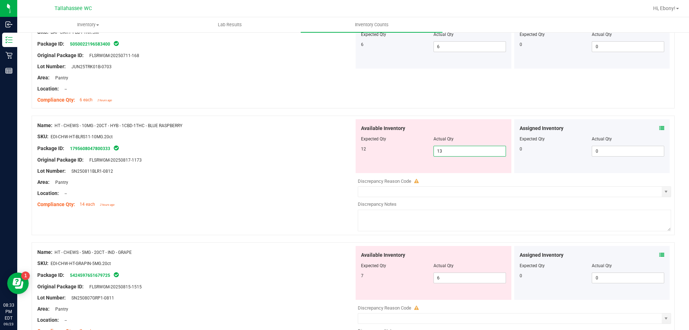
click at [659, 128] on icon at bounding box center [661, 128] width 5 height 5
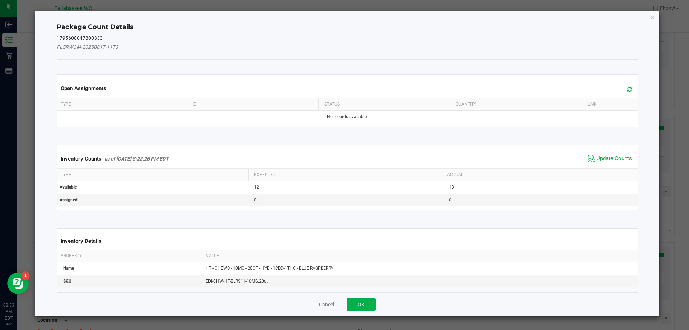
click at [612, 156] on span "Update Counts" at bounding box center [614, 158] width 36 height 7
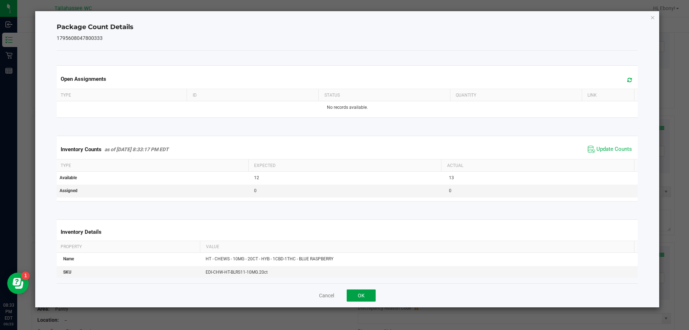
click at [367, 291] on button "OK" at bounding box center [361, 295] width 29 height 12
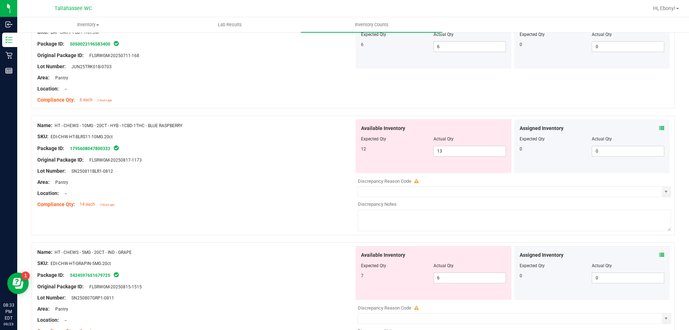
click at [659, 257] on icon at bounding box center [661, 254] width 5 height 5
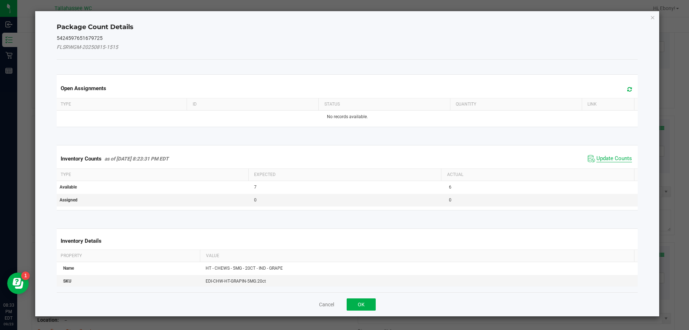
click at [605, 162] on span "Update Counts" at bounding box center [614, 158] width 36 height 7
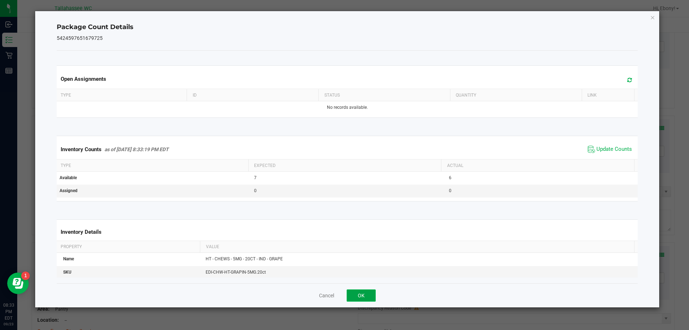
click at [370, 292] on button "OK" at bounding box center [361, 295] width 29 height 12
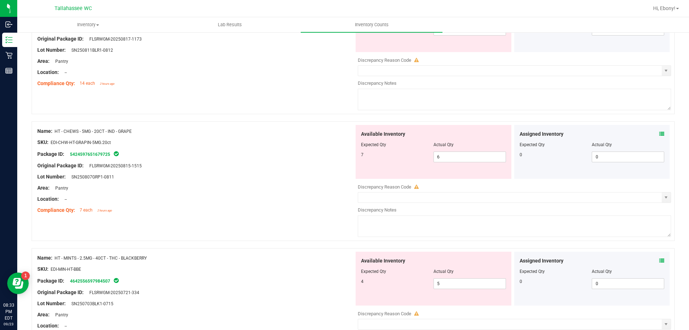
scroll to position [482, 0]
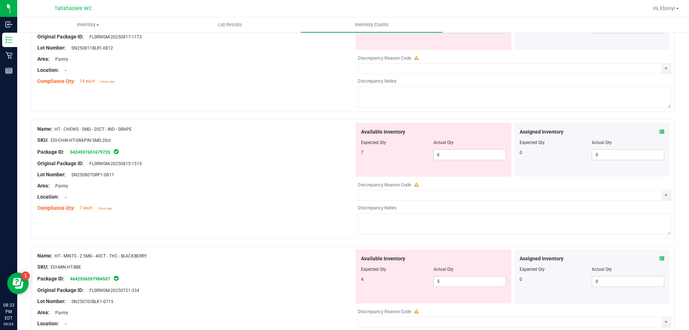
click at [655, 244] on div at bounding box center [353, 242] width 643 height 7
click at [659, 261] on span at bounding box center [661, 259] width 5 height 8
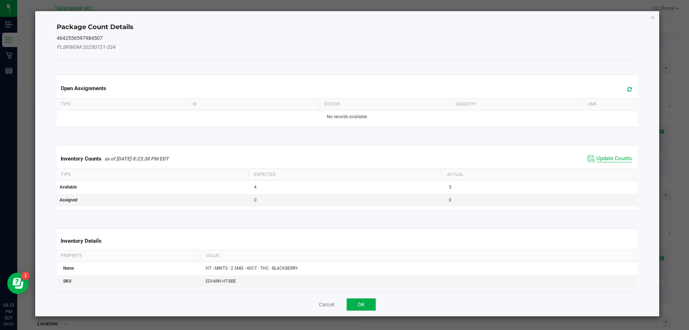
click at [606, 158] on span "Update Counts" at bounding box center [614, 158] width 36 height 7
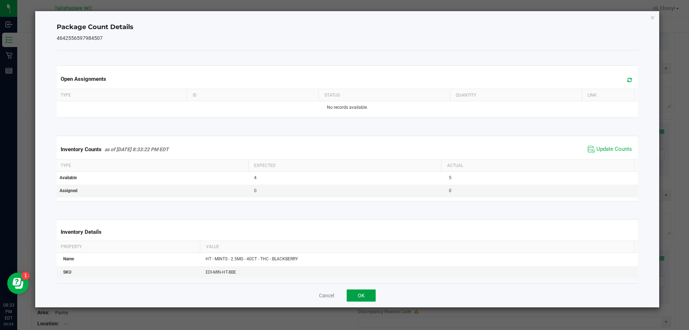
click at [365, 296] on button "OK" at bounding box center [361, 295] width 29 height 12
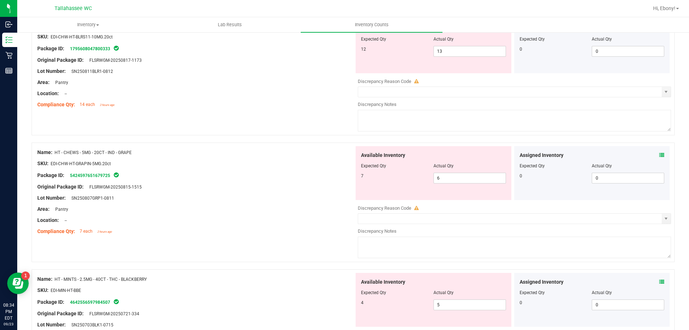
scroll to position [398, 0]
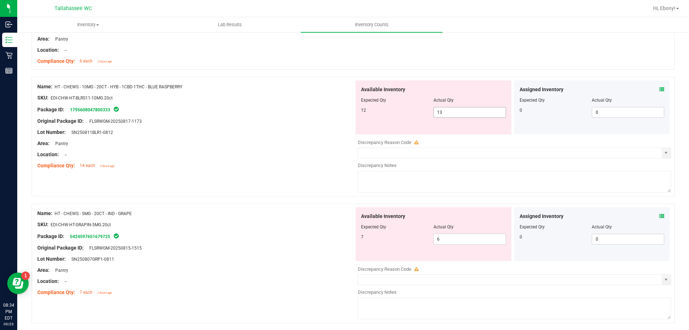
click at [475, 110] on span "13 13" at bounding box center [469, 112] width 72 height 11
type input "12"
click at [283, 144] on div "Area: Pantry" at bounding box center [195, 144] width 317 height 8
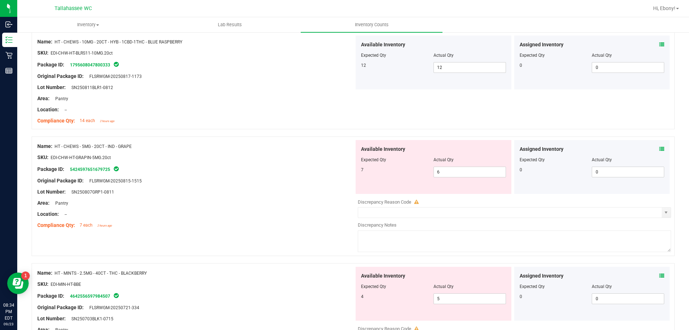
scroll to position [541, 0]
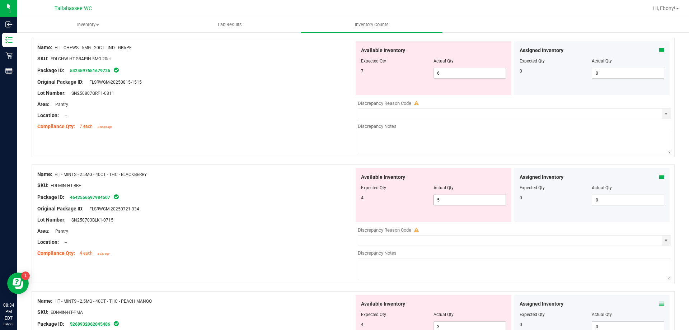
click at [454, 200] on span "5 5" at bounding box center [469, 199] width 72 height 11
type input "4"
click at [265, 225] on div at bounding box center [195, 226] width 317 height 4
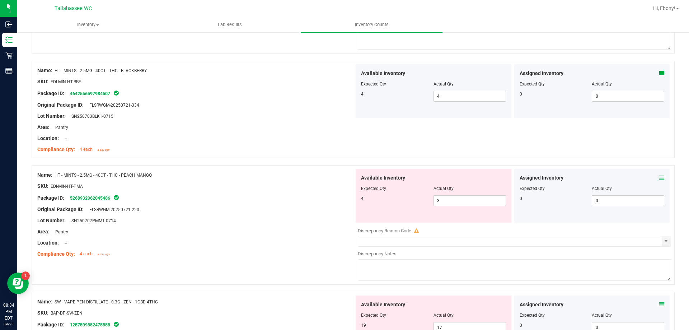
scroll to position [649, 0]
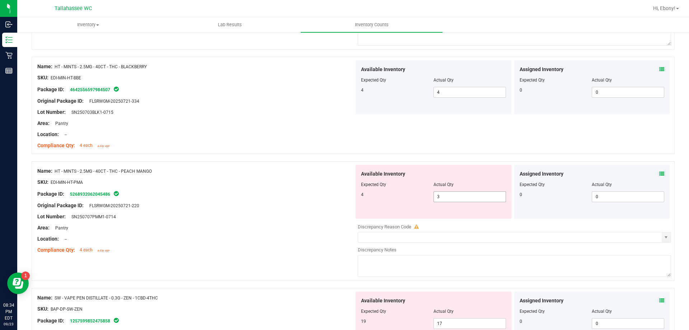
click at [466, 198] on span "3 3" at bounding box center [469, 196] width 72 height 11
type input "4"
click at [133, 193] on div "Package ID: 5268932062045486" at bounding box center [195, 193] width 317 height 9
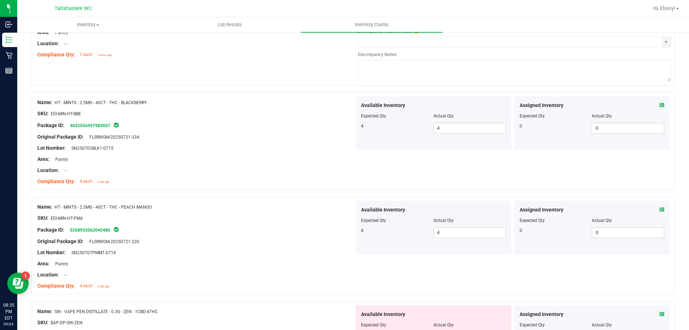
scroll to position [736, 0]
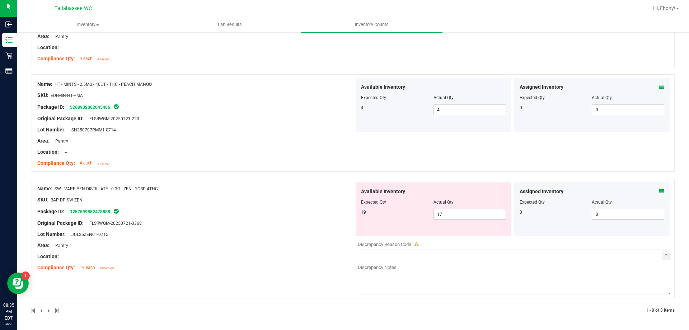
click at [660, 190] on div "Assigned Inventory Expected Qty Actual Qty 0 0 0" at bounding box center [592, 209] width 156 height 54
click at [659, 191] on icon at bounding box center [661, 191] width 5 height 5
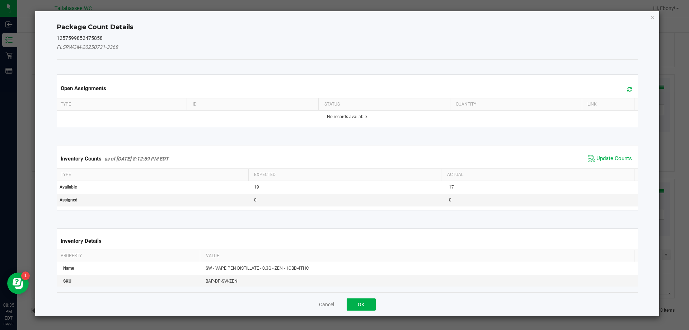
click at [596, 158] on span "Update Counts" at bounding box center [614, 158] width 36 height 7
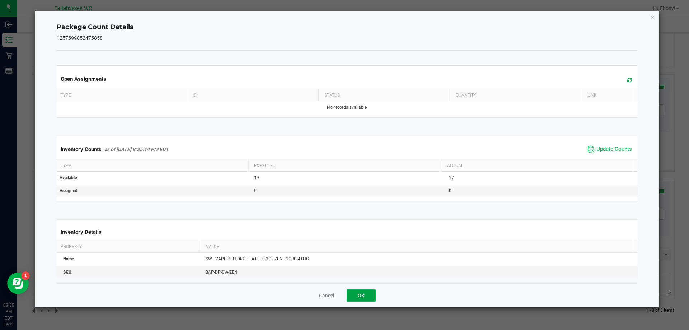
click at [369, 297] on button "OK" at bounding box center [361, 295] width 29 height 12
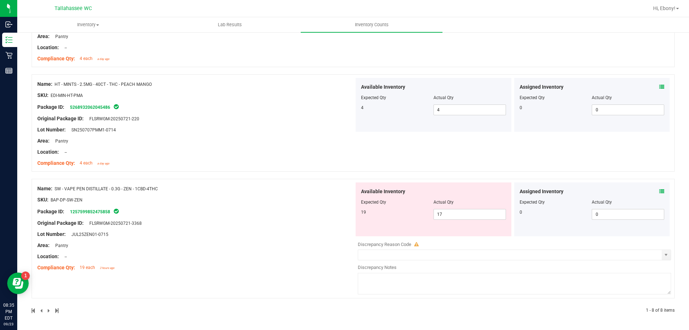
click at [320, 240] on div at bounding box center [195, 240] width 317 height 4
click at [457, 217] on span "17 17" at bounding box center [469, 214] width 72 height 11
type input "19"
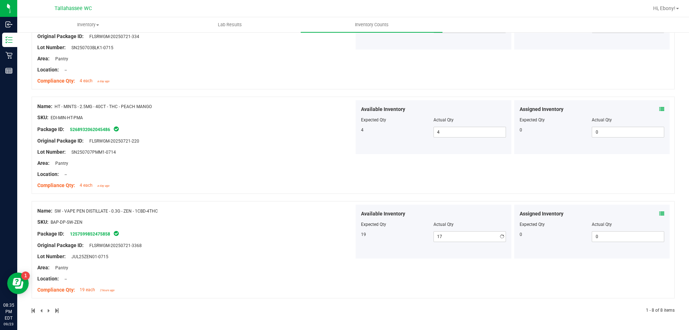
type input "19"
click at [295, 202] on div "Name: SW - VAPE PEN DISTILLATE - 0.3G - ZEN - 1CBD-4THC SKU: BAP-DP-SW-ZEN Pack…" at bounding box center [353, 249] width 643 height 97
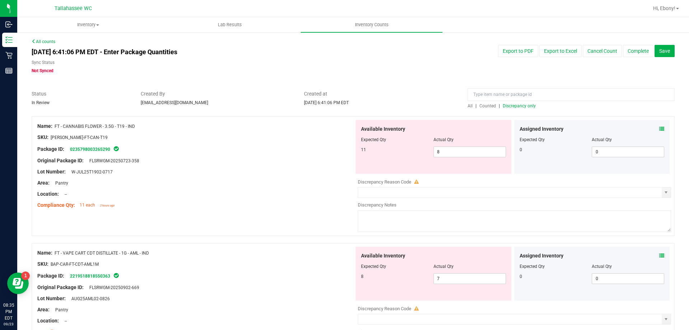
scroll to position [0, 0]
click at [516, 107] on span "Discrepancy only" at bounding box center [519, 106] width 33 height 5
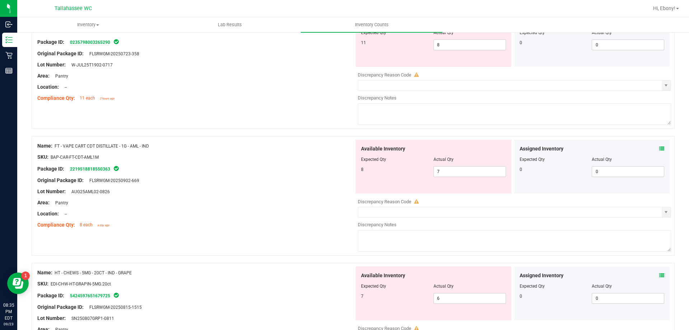
scroll to position [108, 0]
click at [459, 171] on span "7 7" at bounding box center [469, 171] width 72 height 11
type input "8"
click at [347, 205] on div "Area: Pantry" at bounding box center [195, 202] width 317 height 8
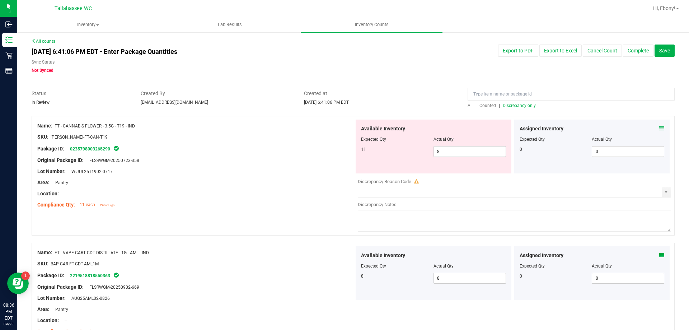
scroll to position [0, 0]
click at [517, 103] on div "All | Counted | Discrepancy only" at bounding box center [571, 106] width 207 height 6
click at [518, 106] on span "Discrepancy only" at bounding box center [519, 106] width 33 height 5
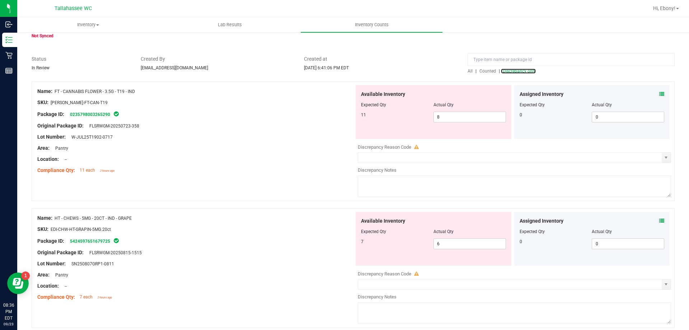
scroll to position [65, 0]
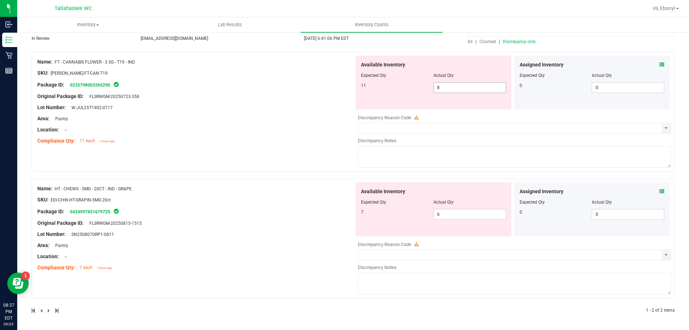
click at [460, 90] on span "8 8" at bounding box center [469, 87] width 72 height 11
type input "11"
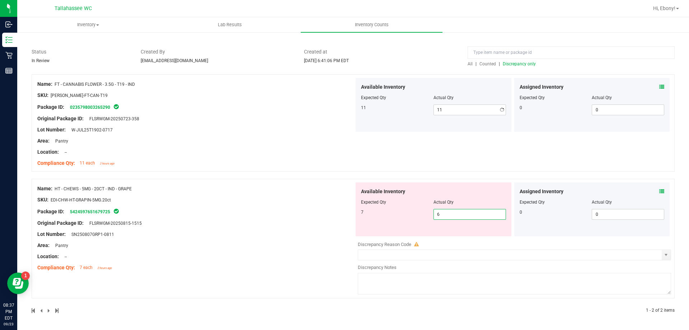
click at [450, 214] on span "6 6" at bounding box center [469, 214] width 72 height 11
type input "7"
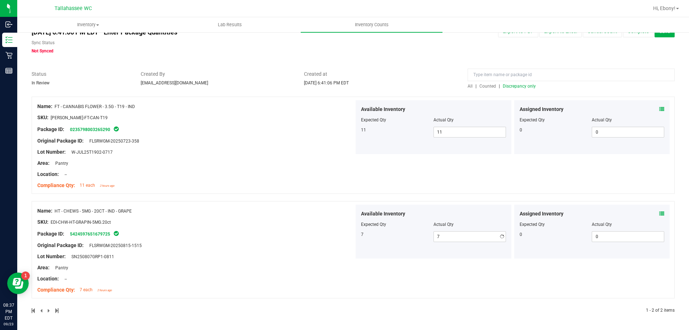
click at [254, 187] on div "Name: FT - CANNABIS FLOWER - 3.5G - T19 - IND SKU: [PERSON_NAME]-FT-CAN-T19 Pac…" at bounding box center [353, 205] width 643 height 217
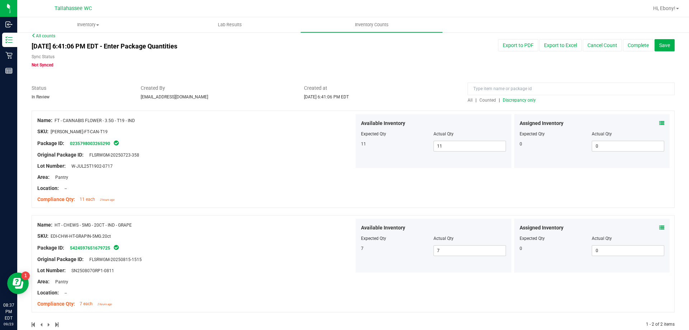
scroll to position [0, 0]
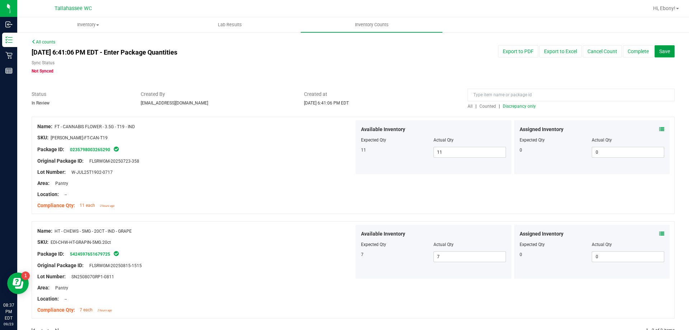
click at [667, 55] on button "Save" at bounding box center [665, 51] width 20 height 12
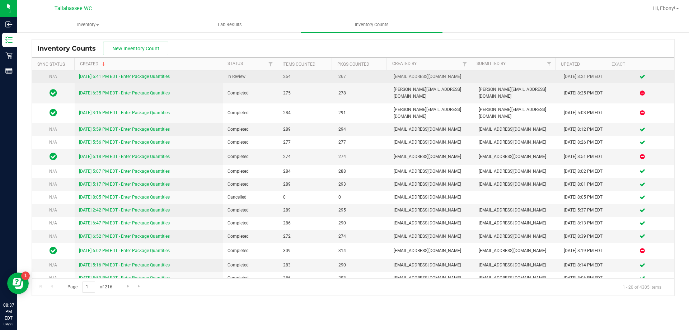
click at [132, 76] on link "[DATE] 6:41 PM EDT - Enter Package Quantities" at bounding box center [124, 76] width 91 height 5
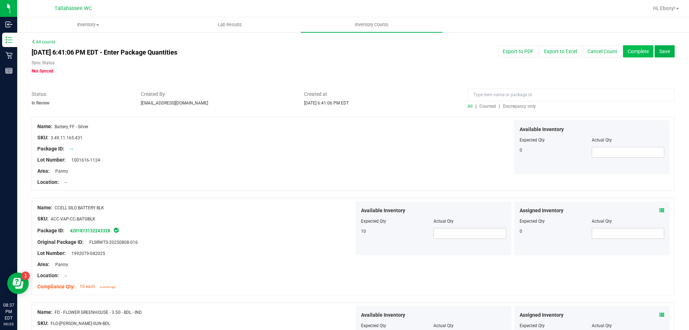
click at [633, 56] on button "Complete" at bounding box center [638, 51] width 31 height 12
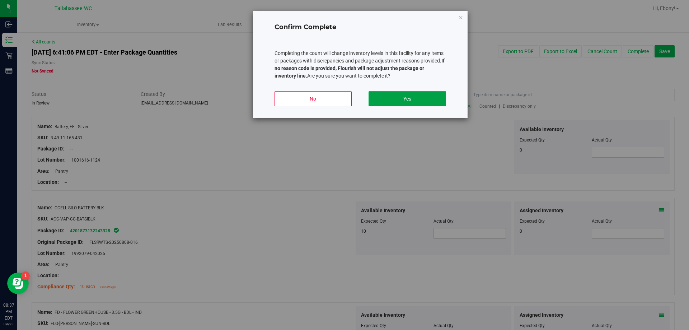
click at [421, 99] on button "Yes" at bounding box center [407, 98] width 77 height 15
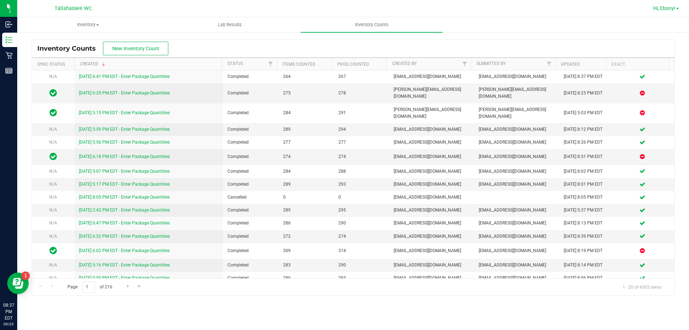
click at [676, 9] on span at bounding box center [677, 8] width 3 height 1
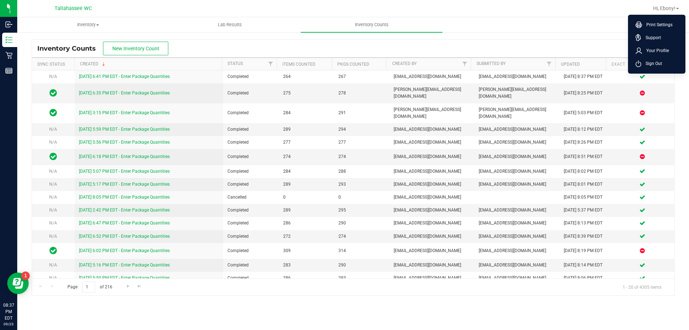
drag, startPoint x: 637, startPoint y: 64, endPoint x: 602, endPoint y: 53, distance: 36.2
click at [637, 64] on icon at bounding box center [638, 63] width 6 height 7
